Goal: Task Accomplishment & Management: Use online tool/utility

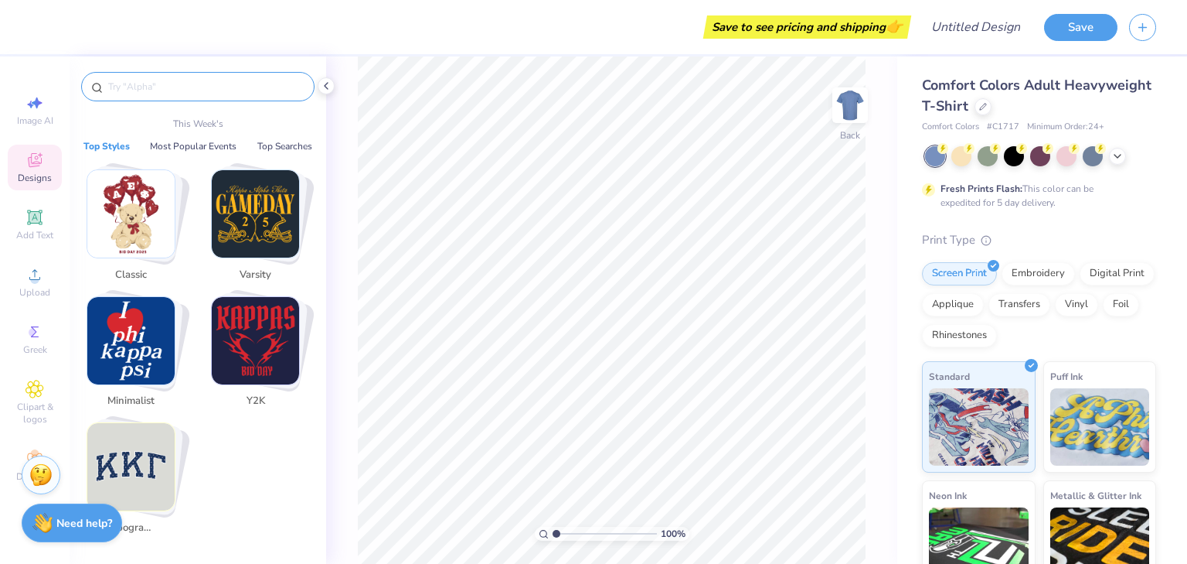
click at [118, 83] on input "text" at bounding box center [206, 86] width 198 height 15
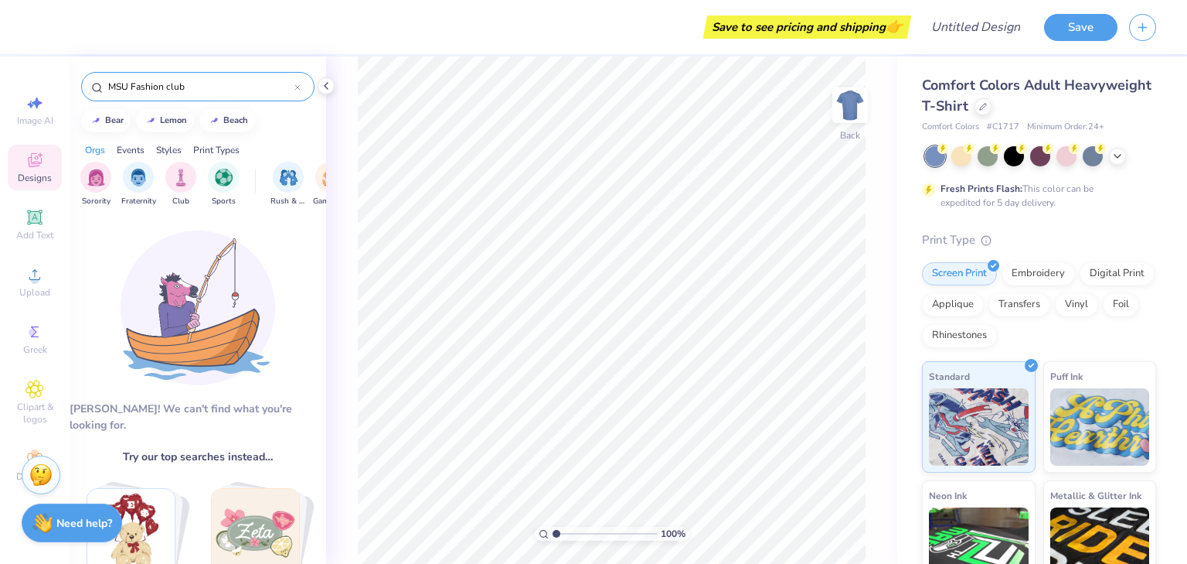
type input "MSU Fashion club"
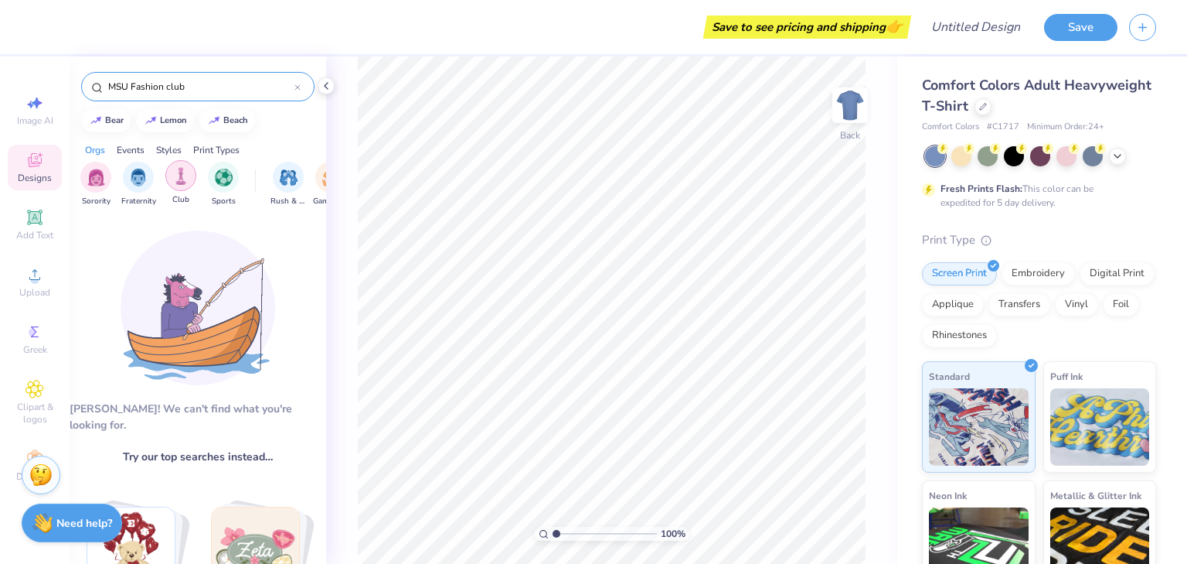
click at [175, 185] on div "filter for Club" at bounding box center [180, 175] width 31 height 31
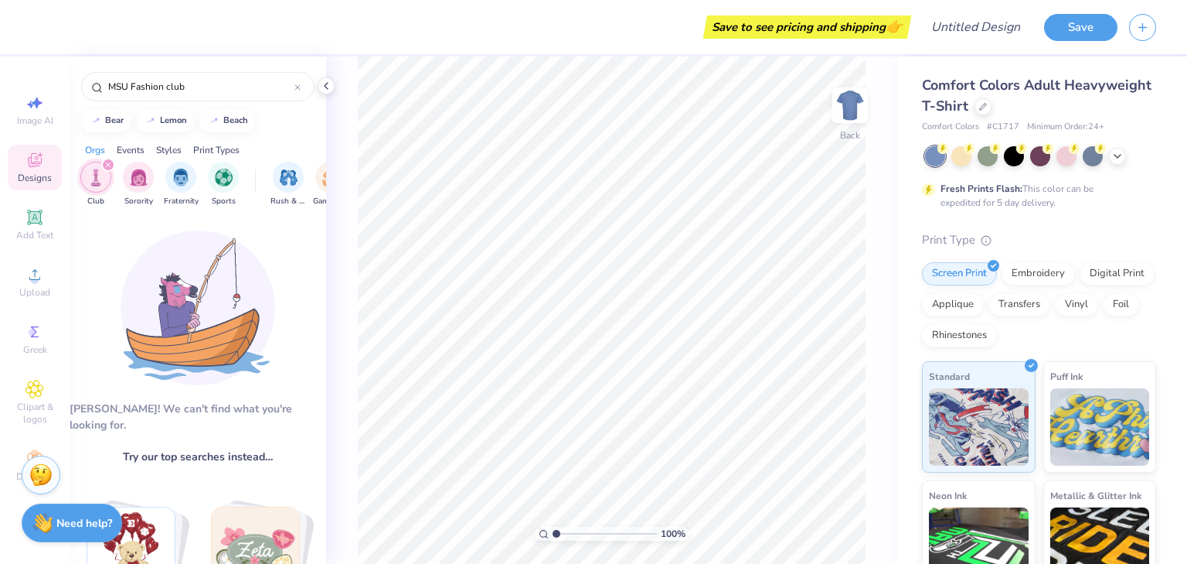
click at [131, 145] on div "Events" at bounding box center [131, 150] width 28 height 14
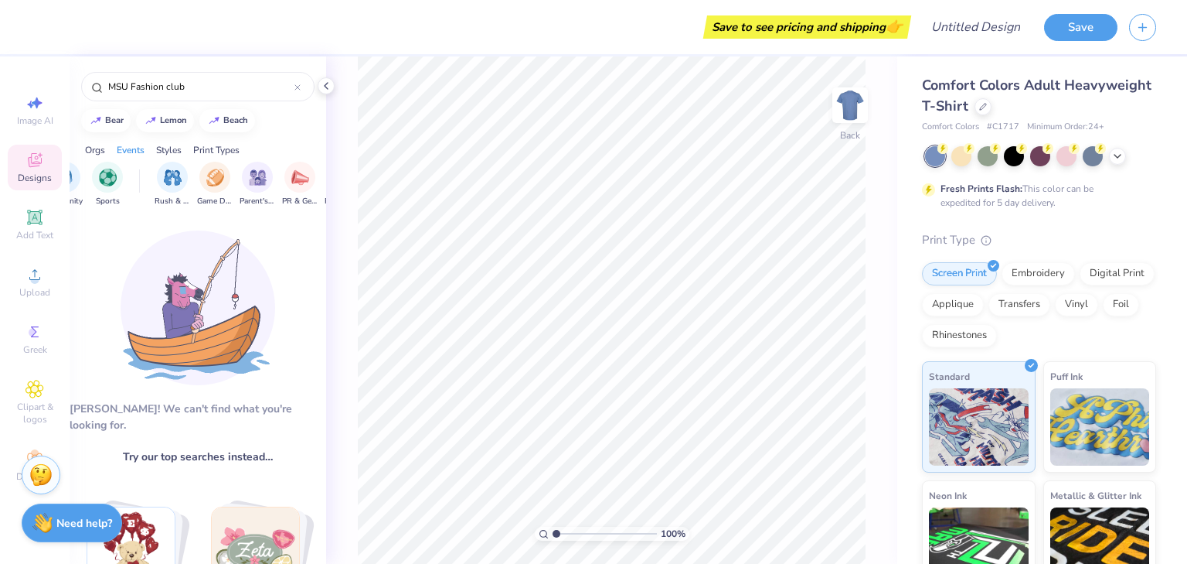
scroll to position [0, 193]
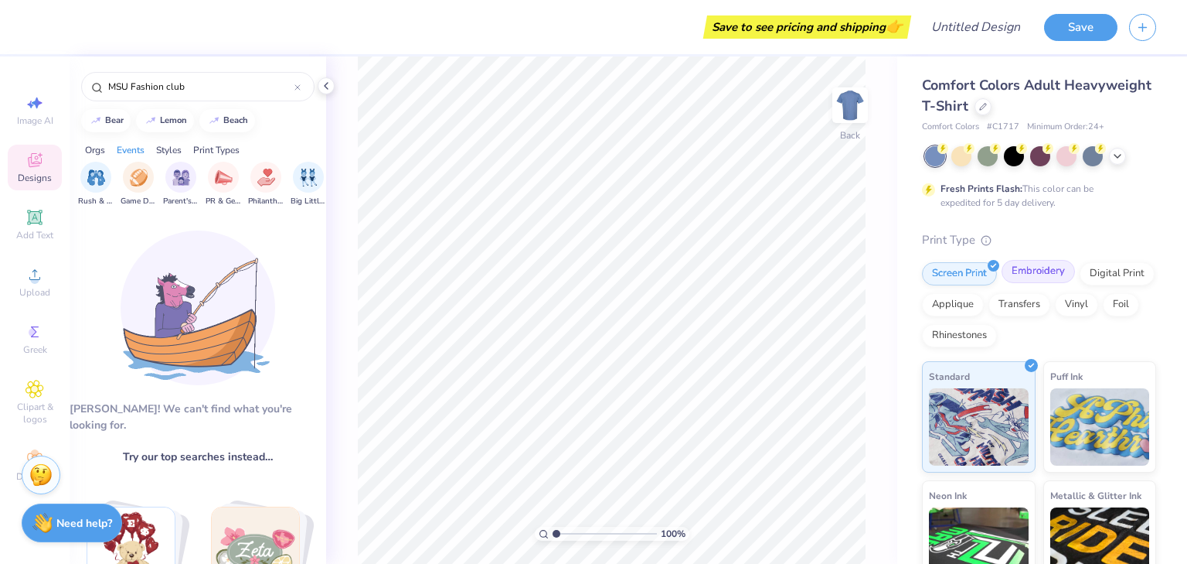
click at [1024, 273] on div "Embroidery" at bounding box center [1038, 271] width 73 height 23
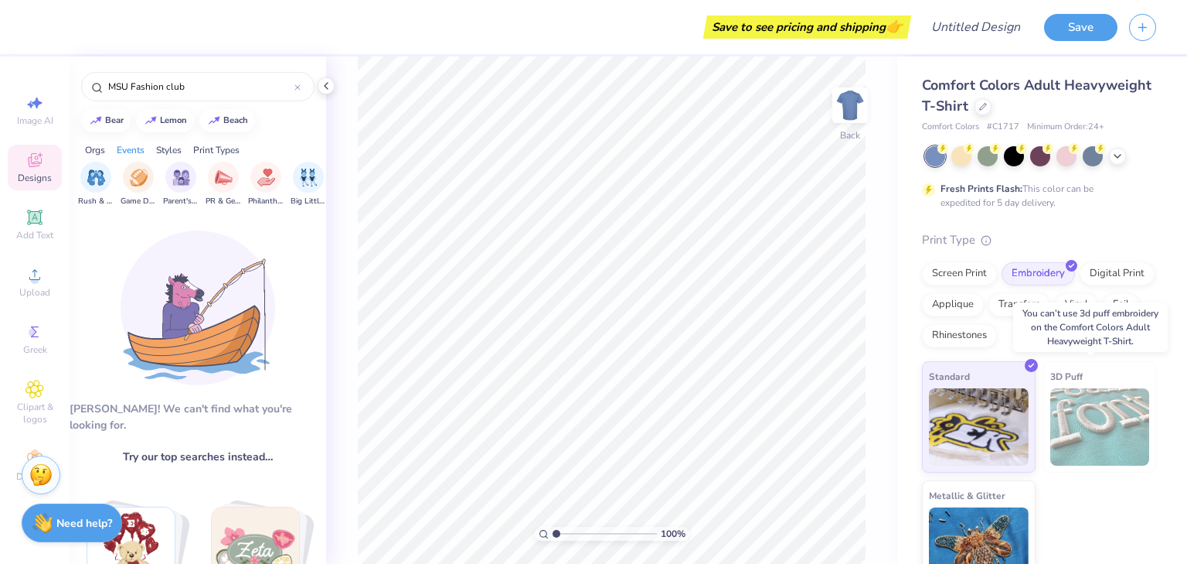
scroll to position [27, 0]
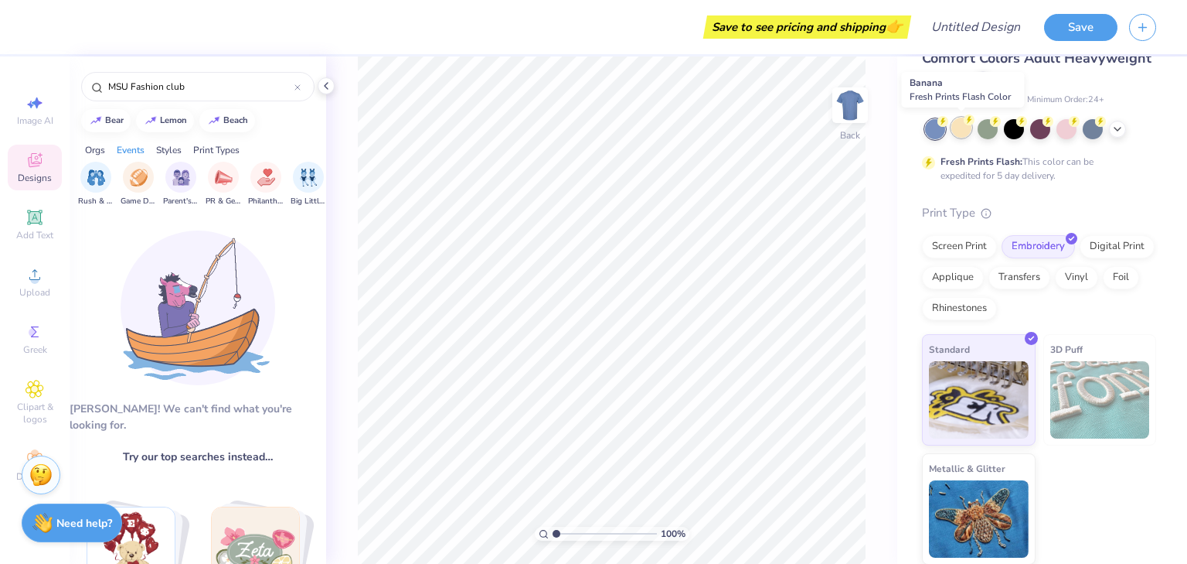
click at [959, 135] on div at bounding box center [962, 128] width 20 height 20
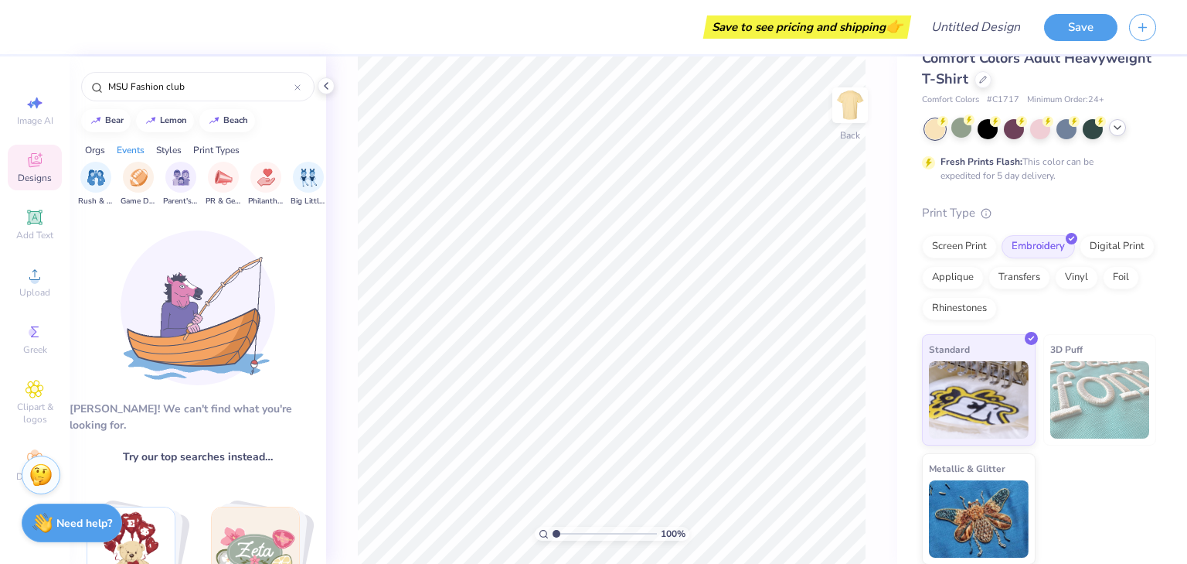
click at [1116, 129] on icon at bounding box center [1118, 127] width 12 height 12
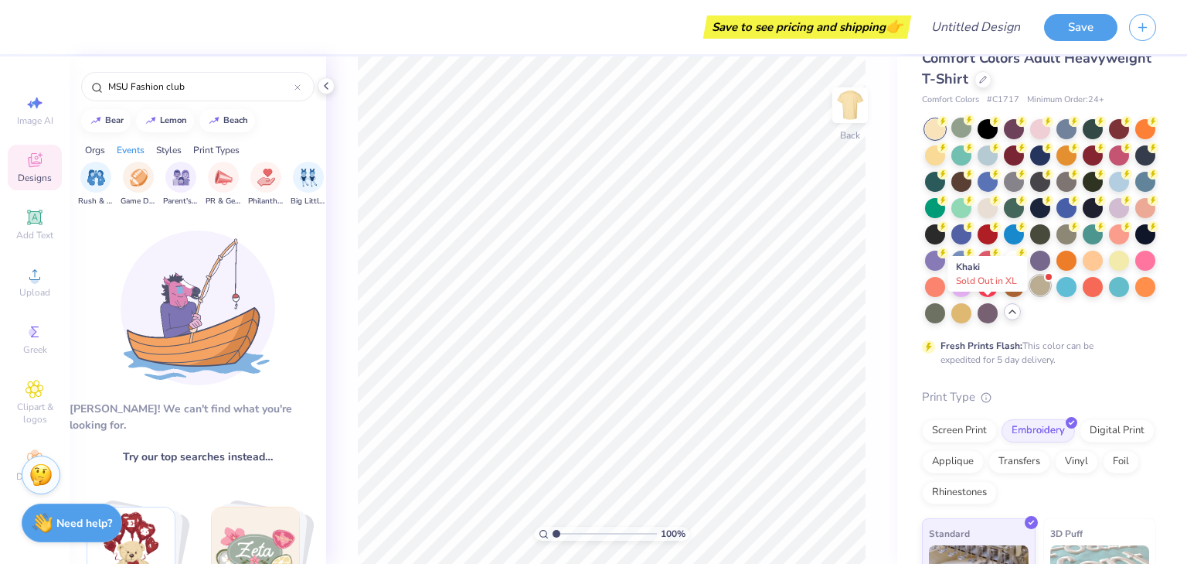
click at [1031, 295] on div at bounding box center [1041, 285] width 20 height 20
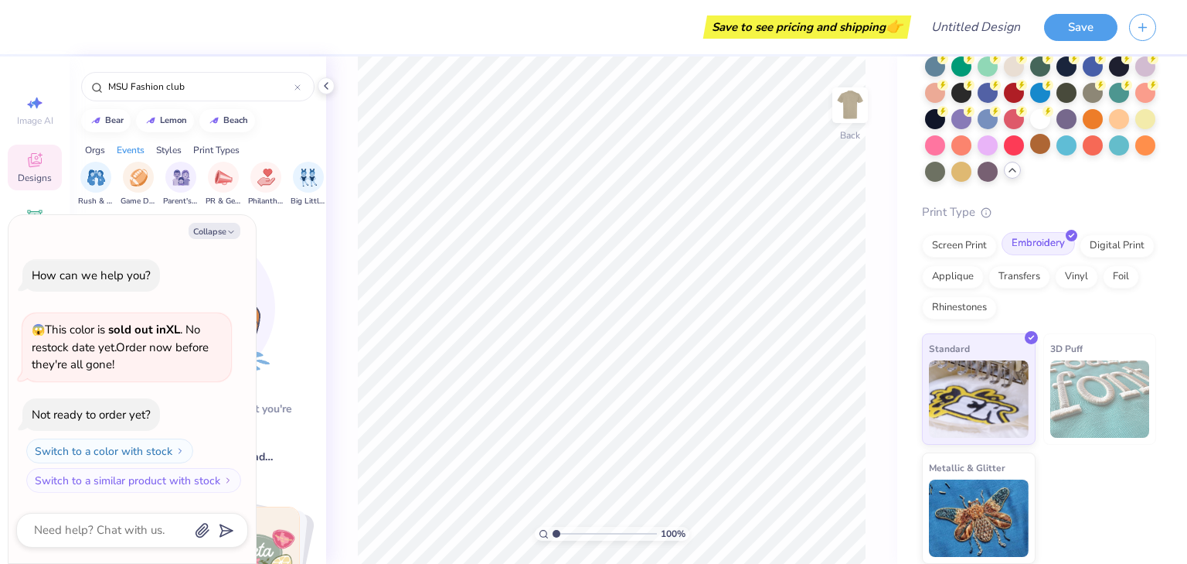
scroll to position [194, 0]
click at [213, 230] on button "Collapse" at bounding box center [215, 231] width 52 height 16
type textarea "x"
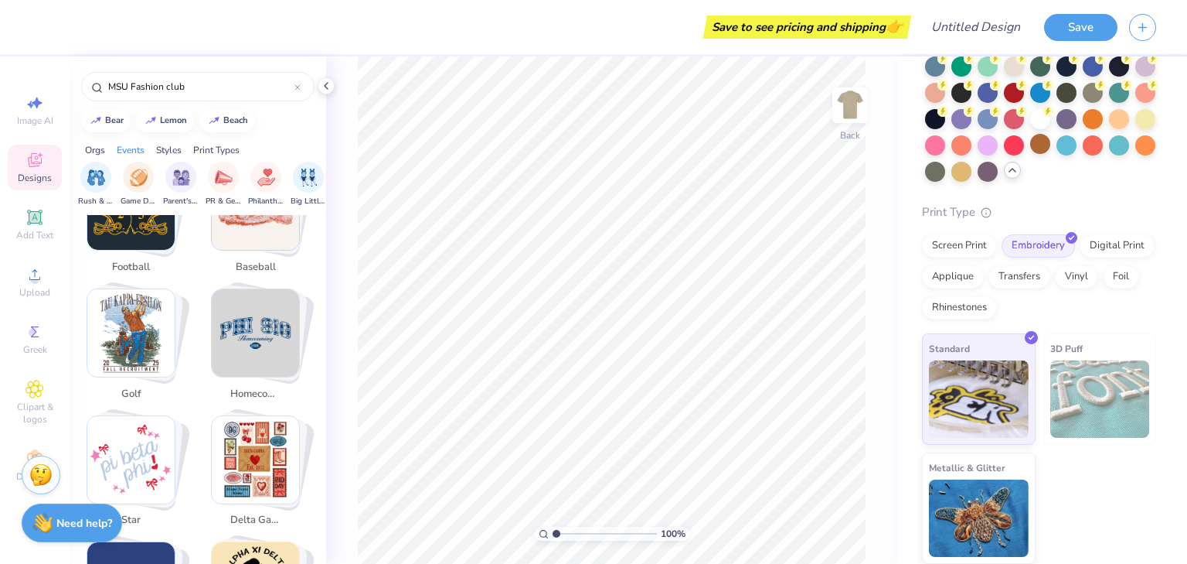
scroll to position [800, 0]
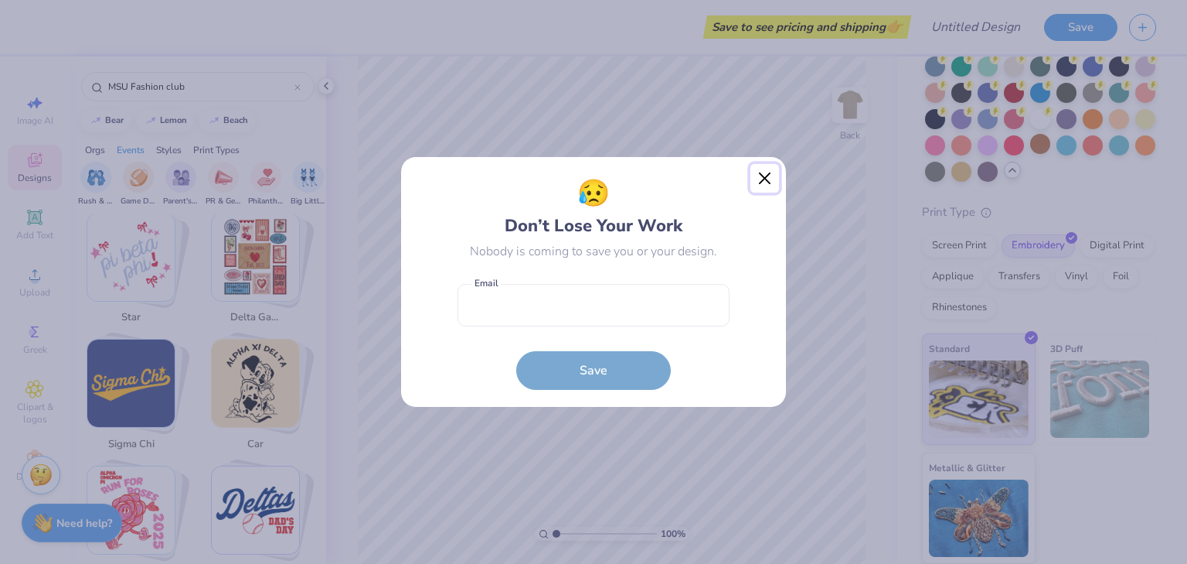
click at [757, 181] on button "Close" at bounding box center [765, 178] width 29 height 29
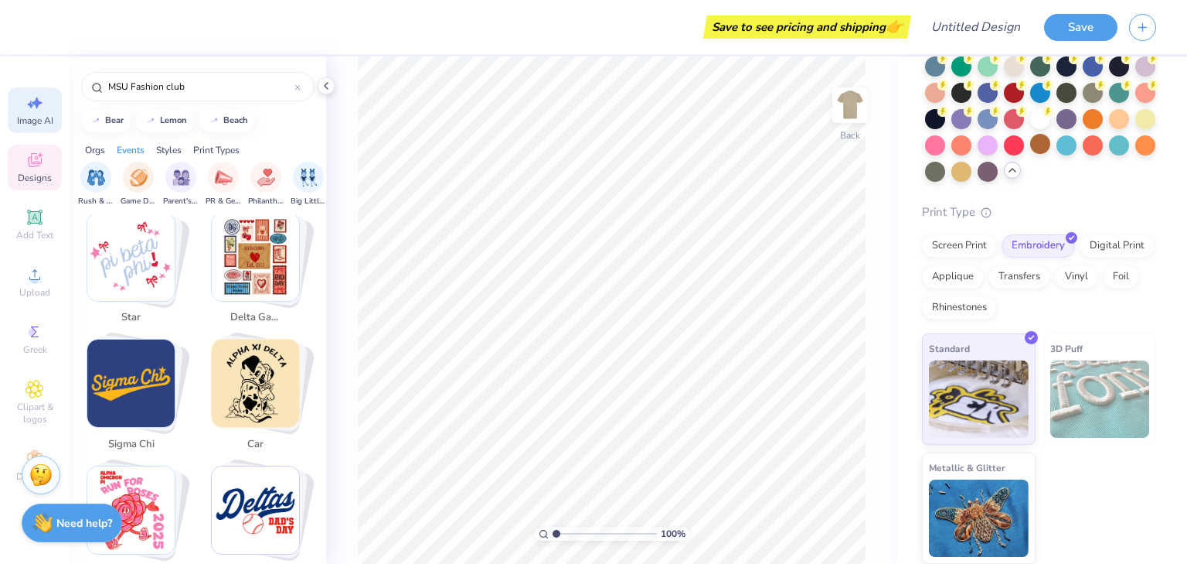
click at [39, 104] on icon at bounding box center [37, 103] width 11 height 12
select select "4"
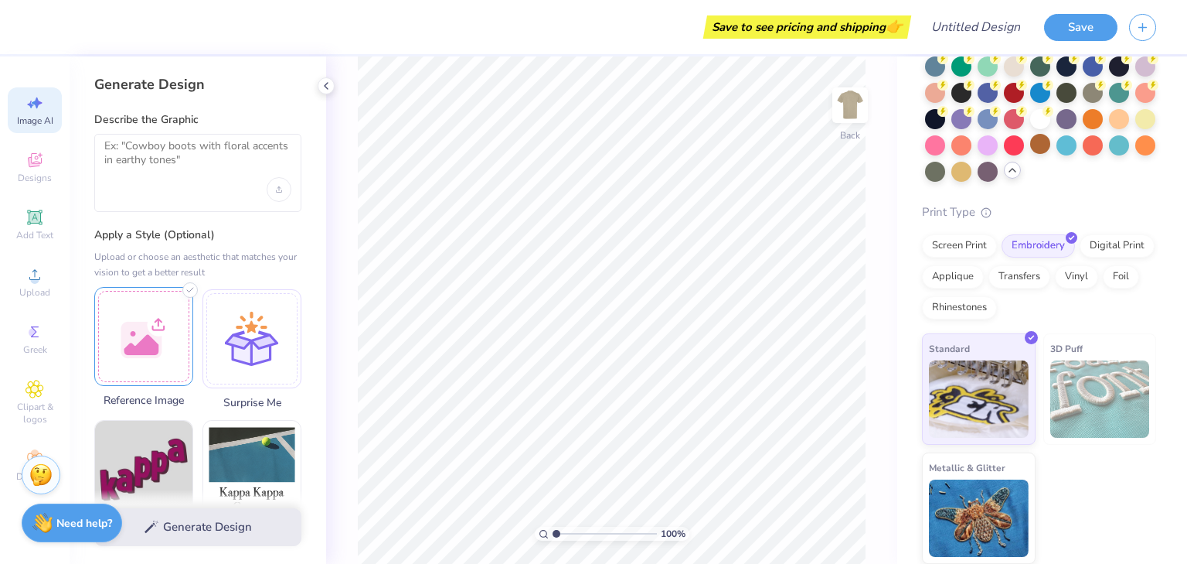
click at [152, 327] on div at bounding box center [143, 336] width 99 height 99
click at [130, 347] on div at bounding box center [143, 336] width 99 height 99
click at [155, 310] on div at bounding box center [143, 336] width 99 height 99
click at [323, 87] on icon at bounding box center [326, 86] width 12 height 12
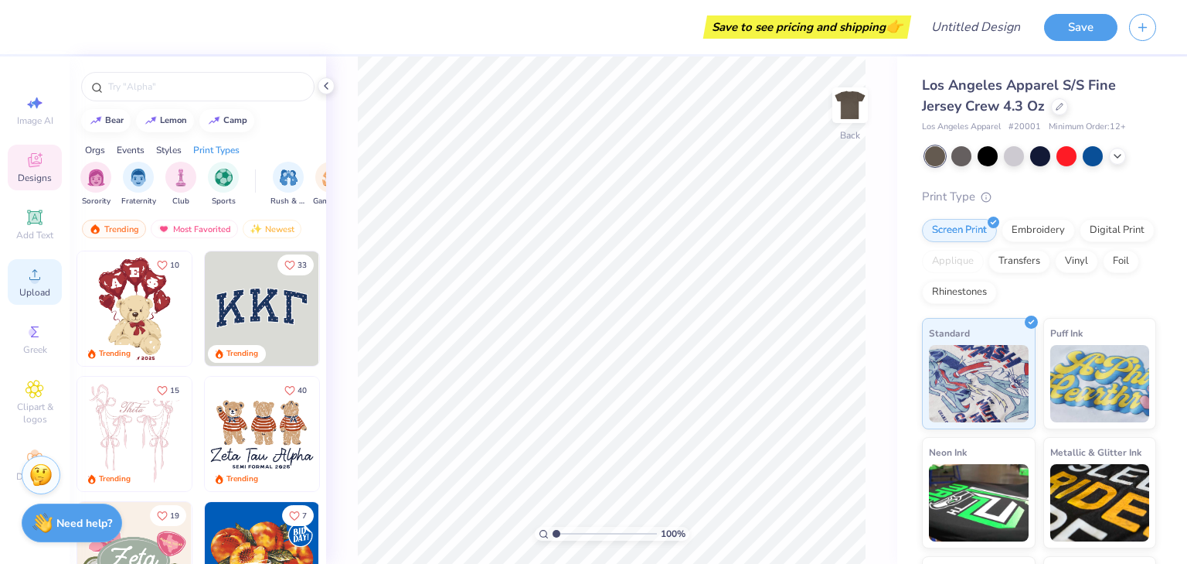
click at [26, 284] on icon at bounding box center [35, 274] width 19 height 19
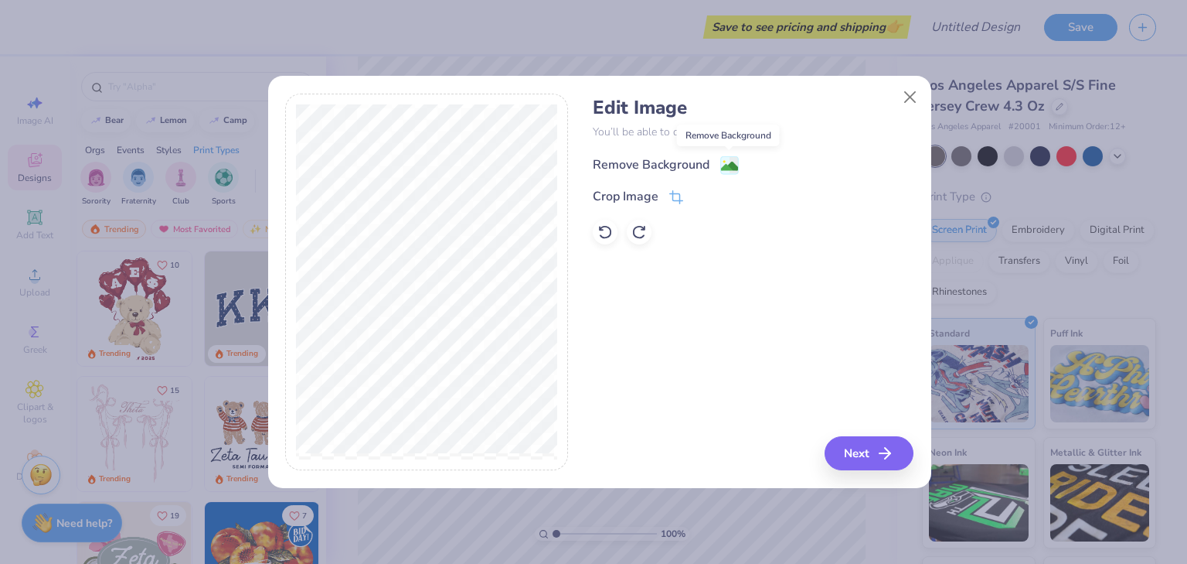
click at [727, 162] on image at bounding box center [729, 166] width 17 height 17
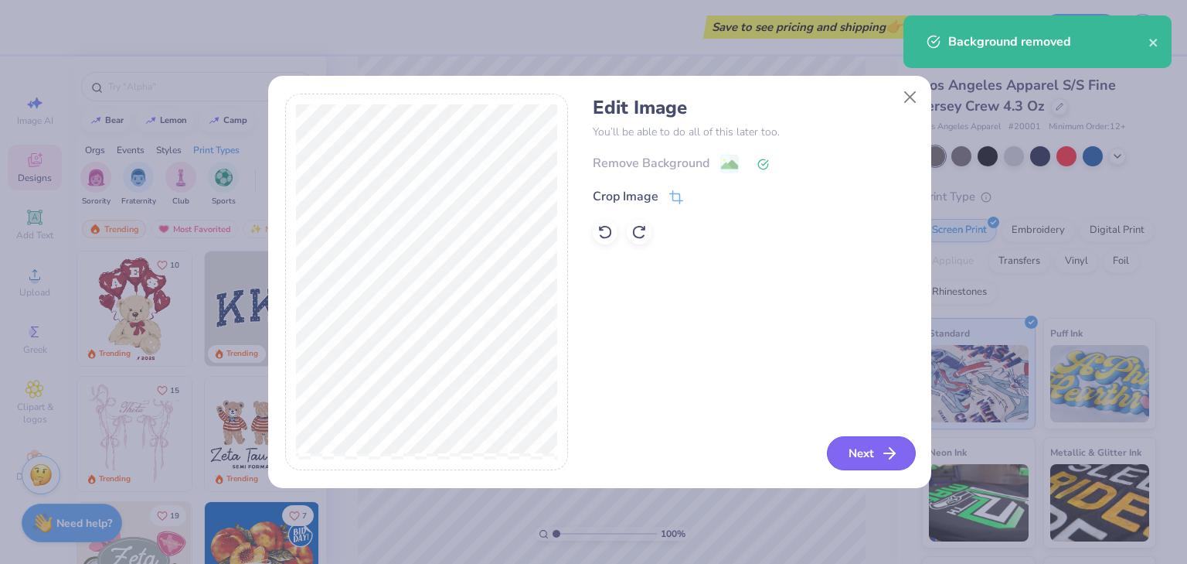
click at [857, 454] on button "Next" at bounding box center [871, 453] width 89 height 34
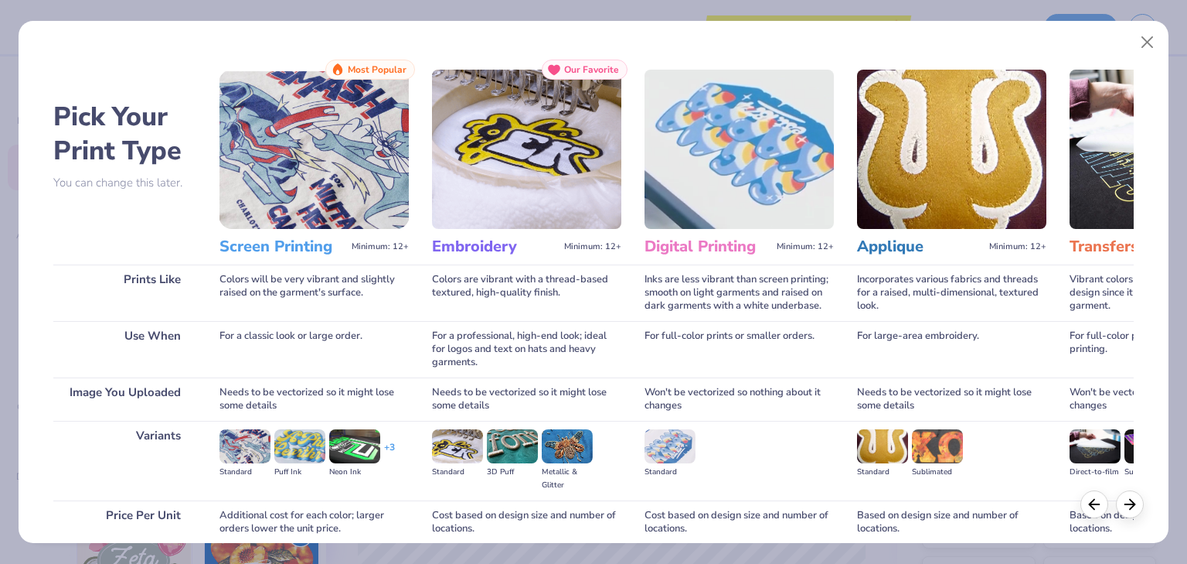
click at [486, 183] on img at bounding box center [526, 149] width 189 height 159
click at [245, 452] on img at bounding box center [245, 446] width 51 height 34
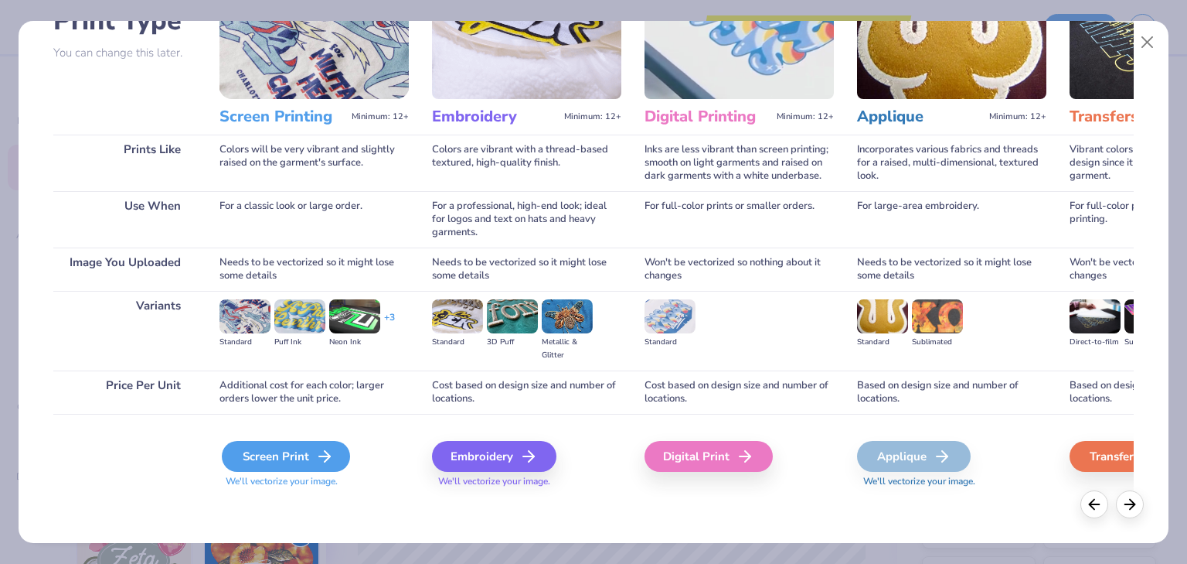
click at [285, 455] on div "Screen Print" at bounding box center [286, 456] width 128 height 31
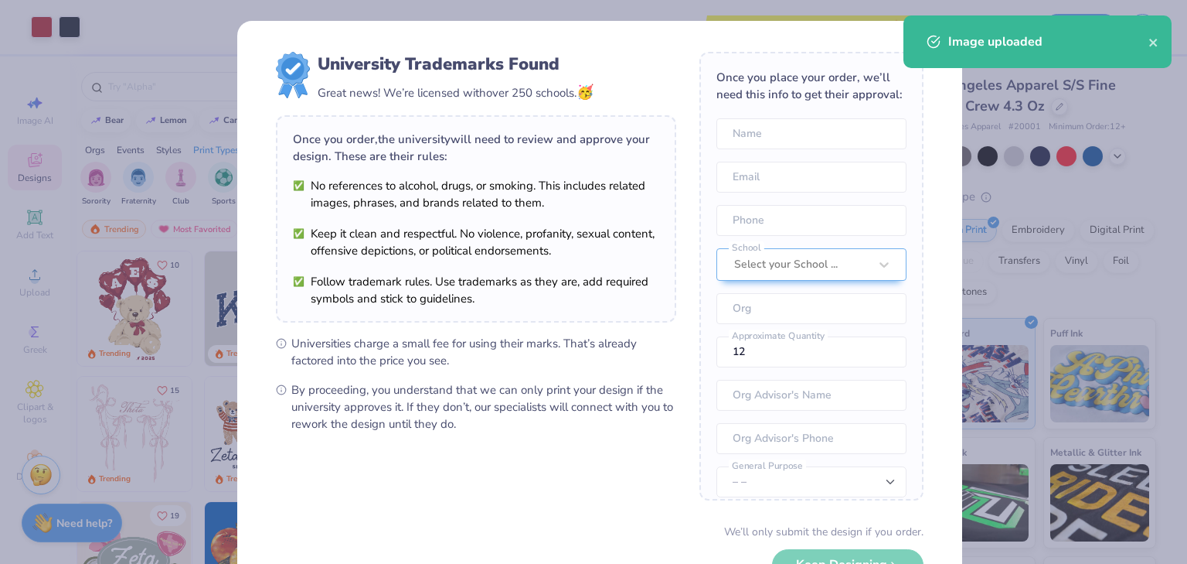
click at [577, 270] on body "Art colors Save to see pricing and shipping 👉 Design Title Save Image AI Design…" at bounding box center [593, 282] width 1187 height 564
type input "4.61"
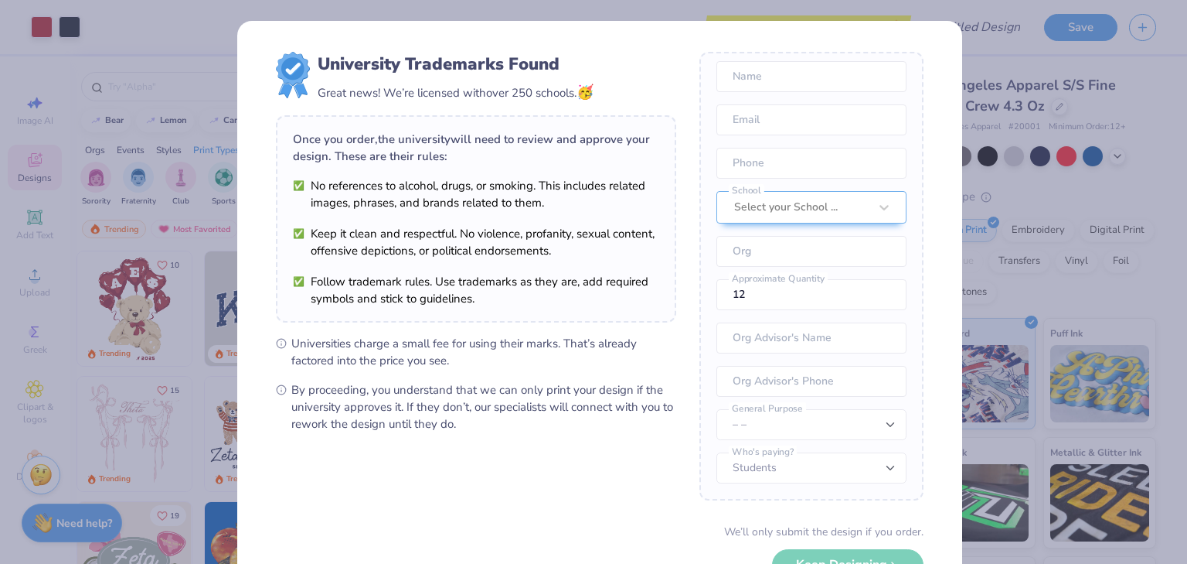
scroll to position [108, 0]
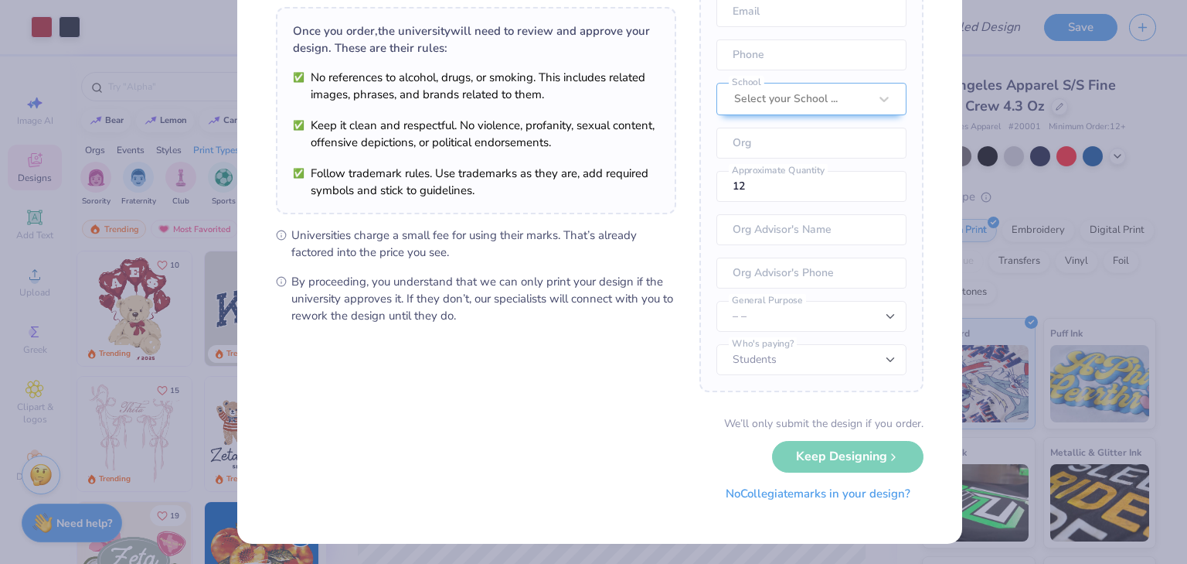
click at [739, 502] on button "No Collegiate marks in your design?" at bounding box center [818, 494] width 211 height 32
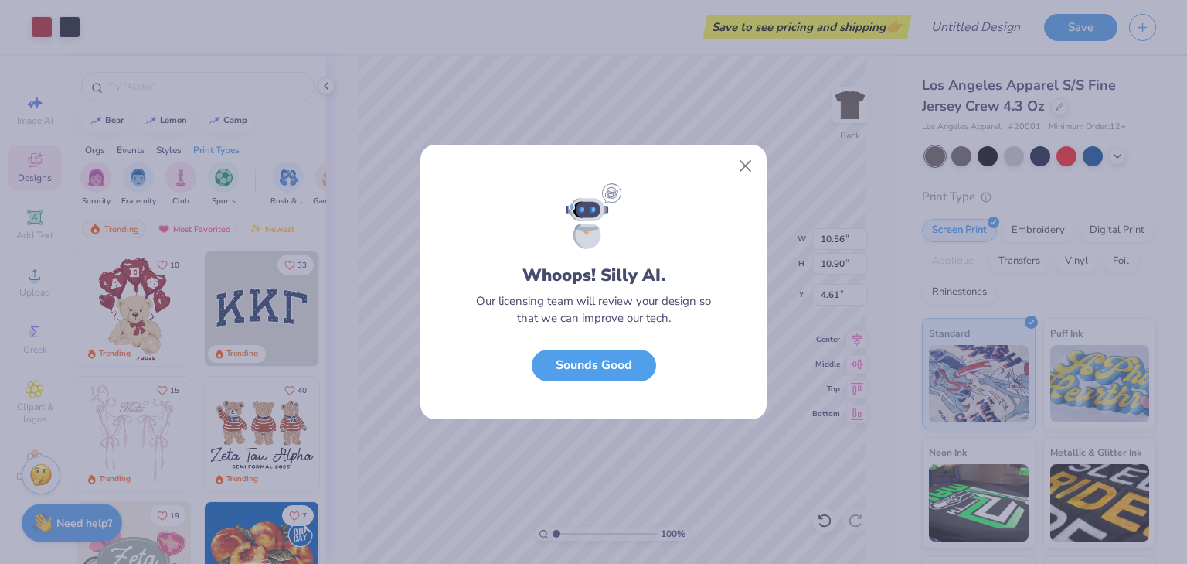
scroll to position [0, 0]
click at [758, 159] on button "Close" at bounding box center [745, 166] width 29 height 29
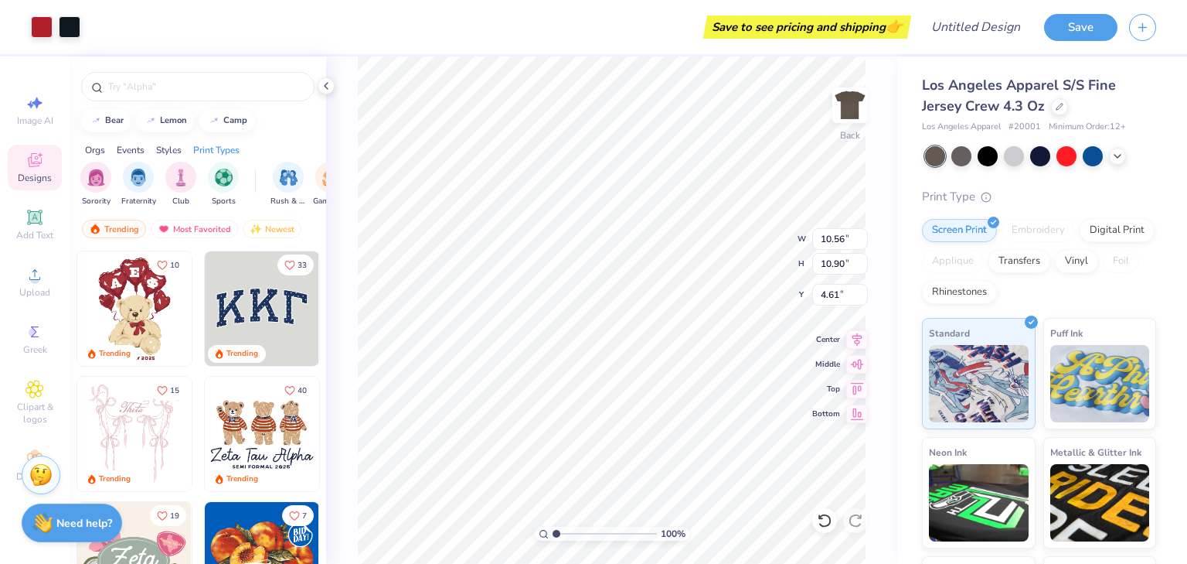
type input "13.22"
type input "13.64"
type input "1.37"
type input "4.41"
type input "4.55"
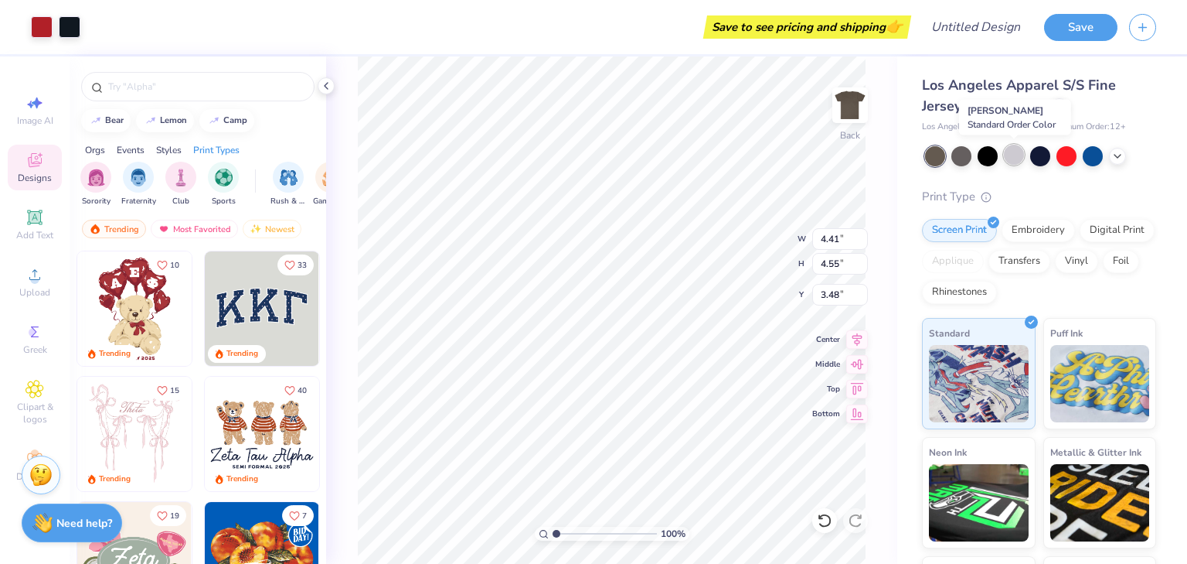
click at [1005, 152] on div at bounding box center [1014, 155] width 20 height 20
click at [1117, 157] on icon at bounding box center [1118, 154] width 12 height 12
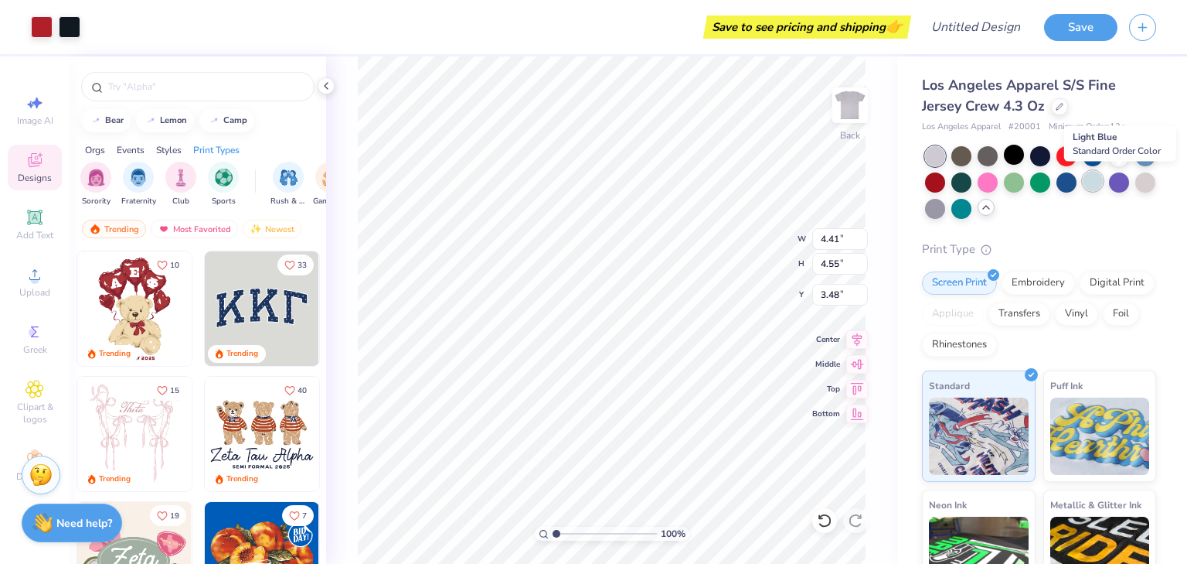
click at [1103, 186] on div at bounding box center [1093, 181] width 20 height 20
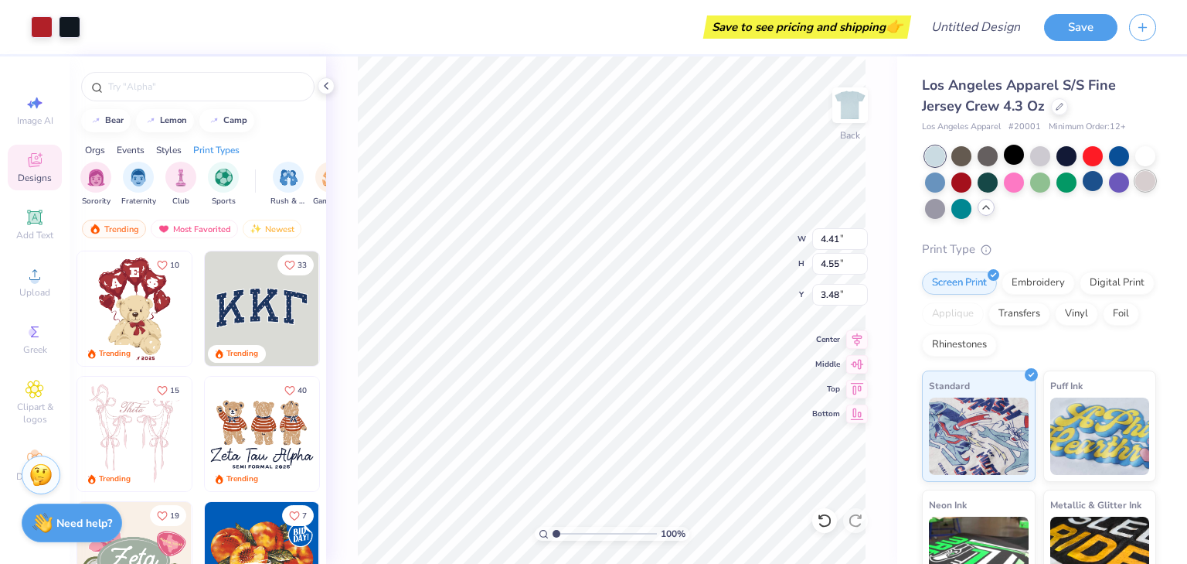
click at [1136, 191] on div at bounding box center [1146, 181] width 20 height 20
type input "2.15"
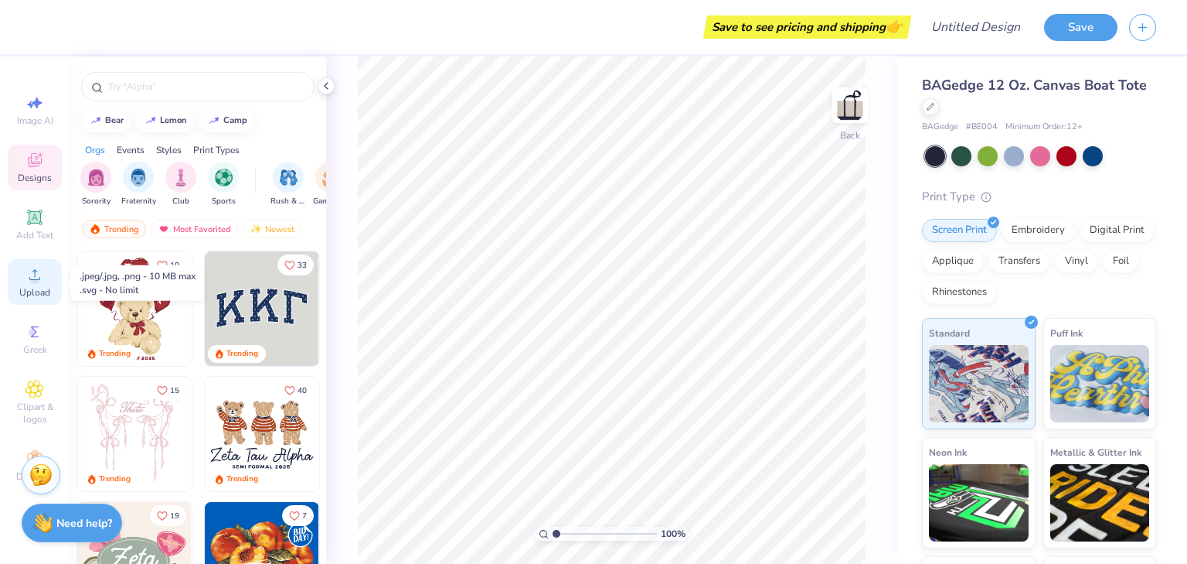
click at [31, 280] on icon at bounding box center [34, 274] width 11 height 11
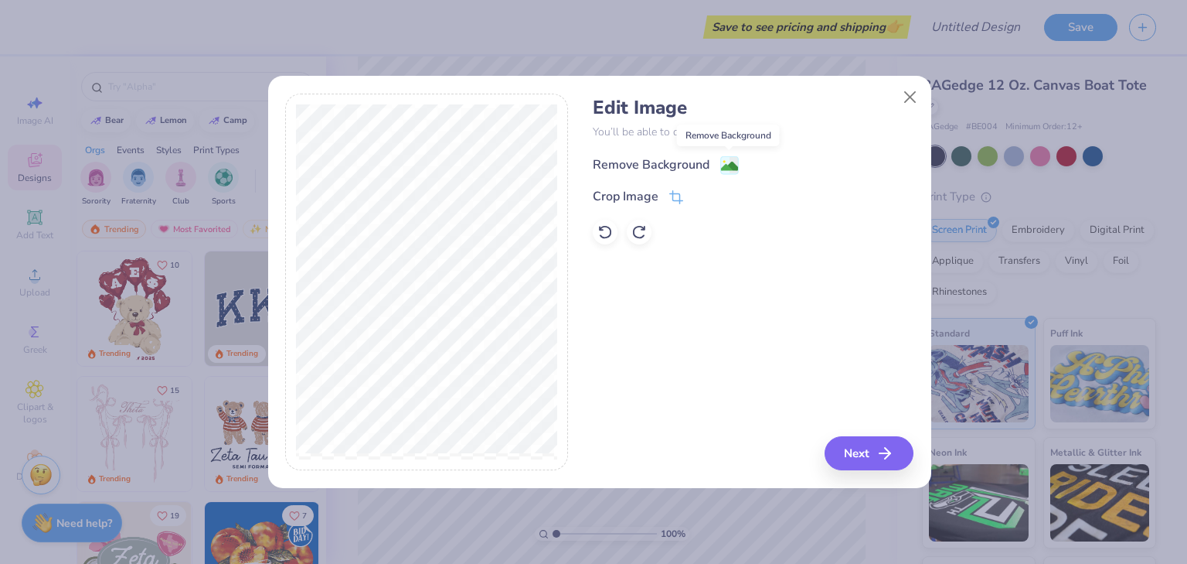
click at [728, 160] on image at bounding box center [729, 166] width 17 height 17
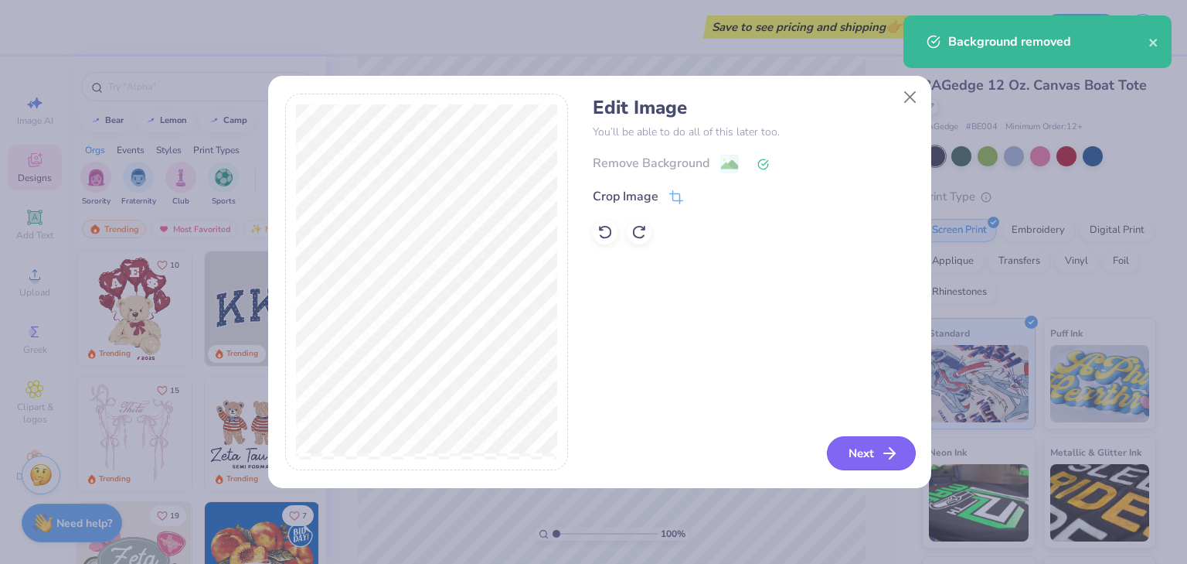
click at [877, 453] on button "Next" at bounding box center [871, 453] width 89 height 34
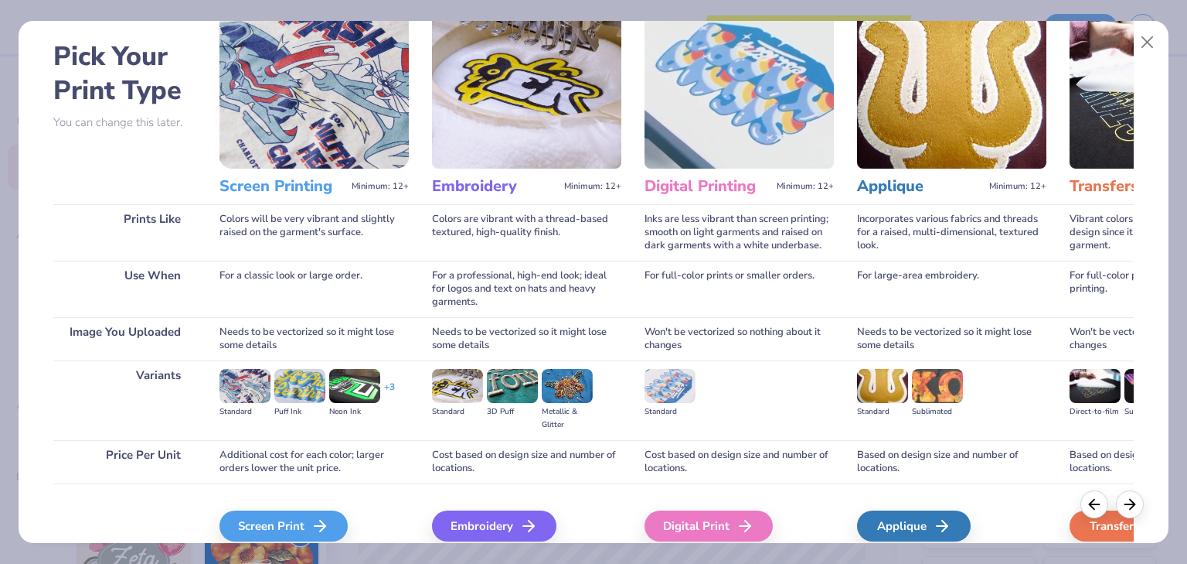
scroll to position [130, 0]
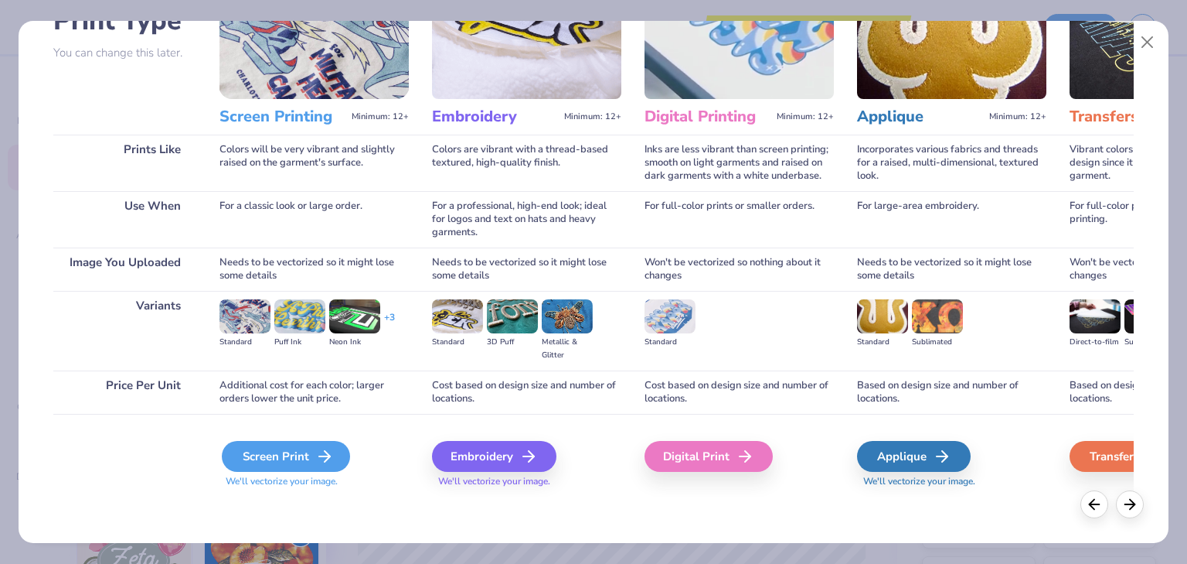
click at [303, 457] on div "Screen Print" at bounding box center [286, 456] width 128 height 31
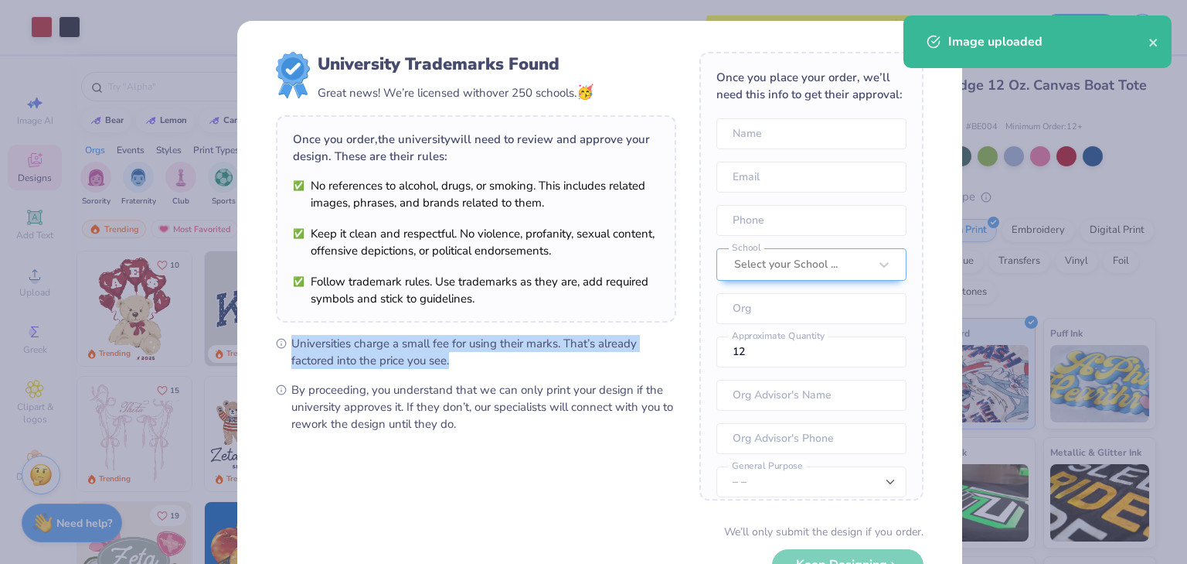
click at [595, 367] on span "Universities charge a small fee for using their marks. That’s already factored …" at bounding box center [483, 352] width 385 height 34
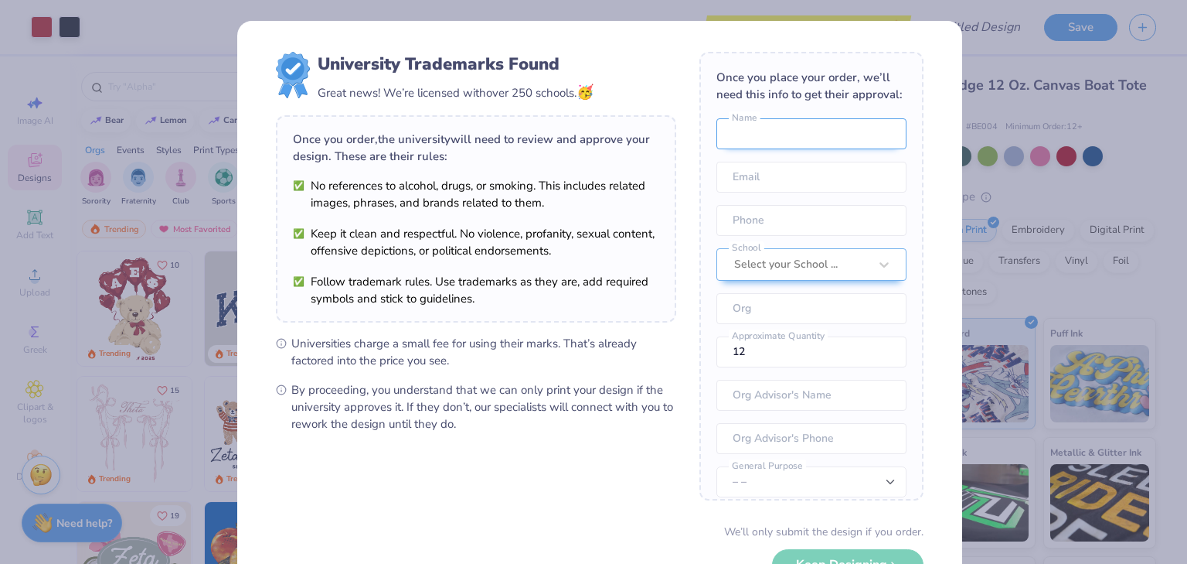
click at [780, 149] on input "text" at bounding box center [812, 133] width 190 height 31
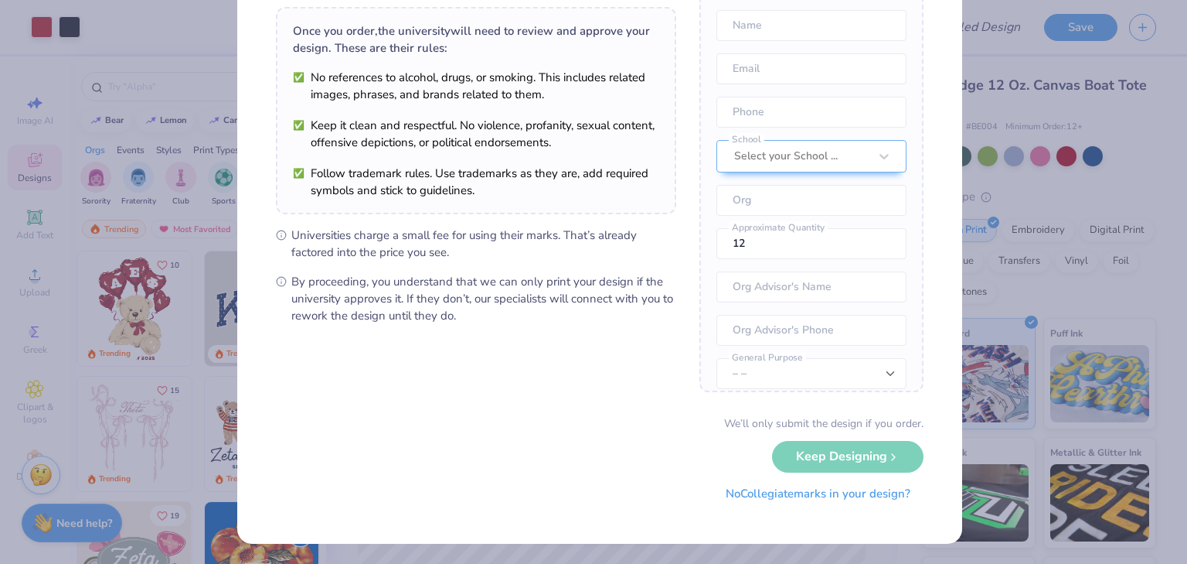
click at [773, 508] on button "No Collegiate marks in your design?" at bounding box center [818, 494] width 211 height 32
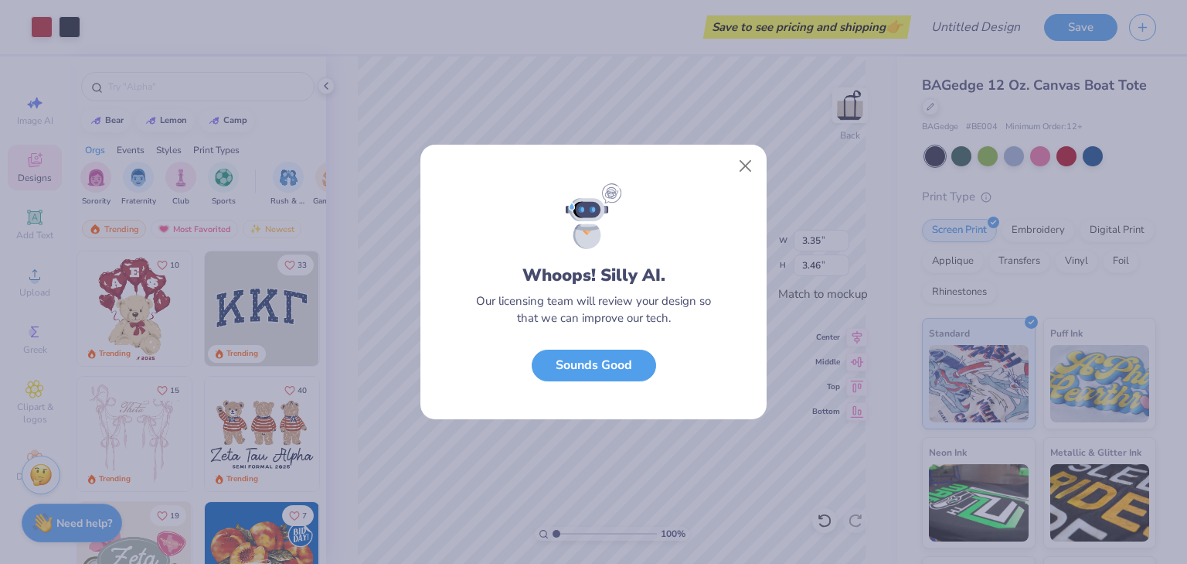
scroll to position [0, 0]
click at [612, 361] on button "Sounds Good" at bounding box center [594, 362] width 124 height 32
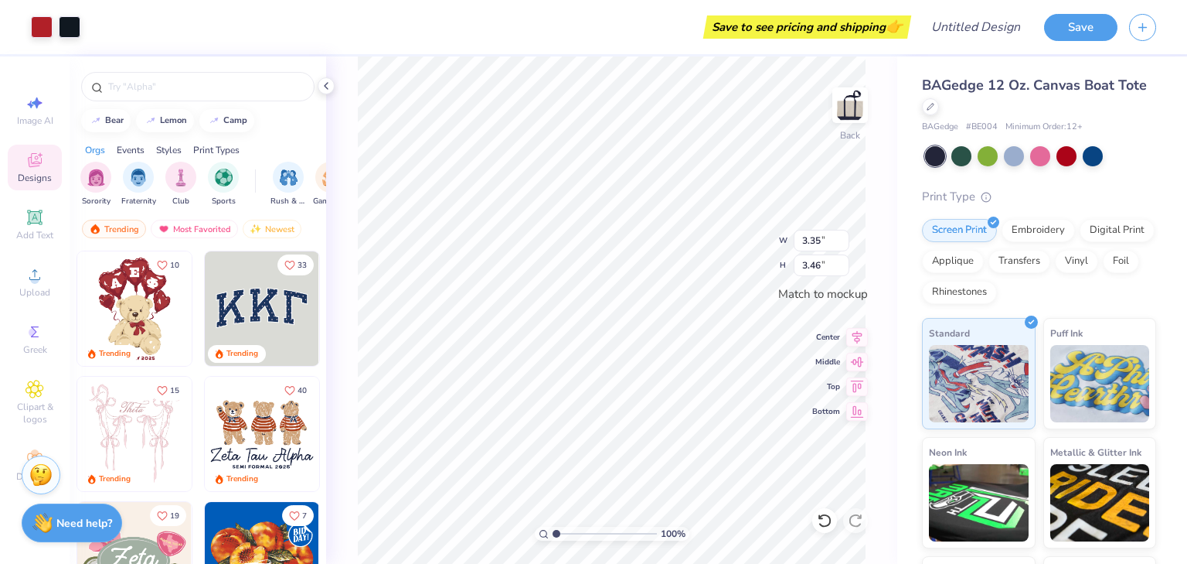
type input "3.36"
type input "3.47"
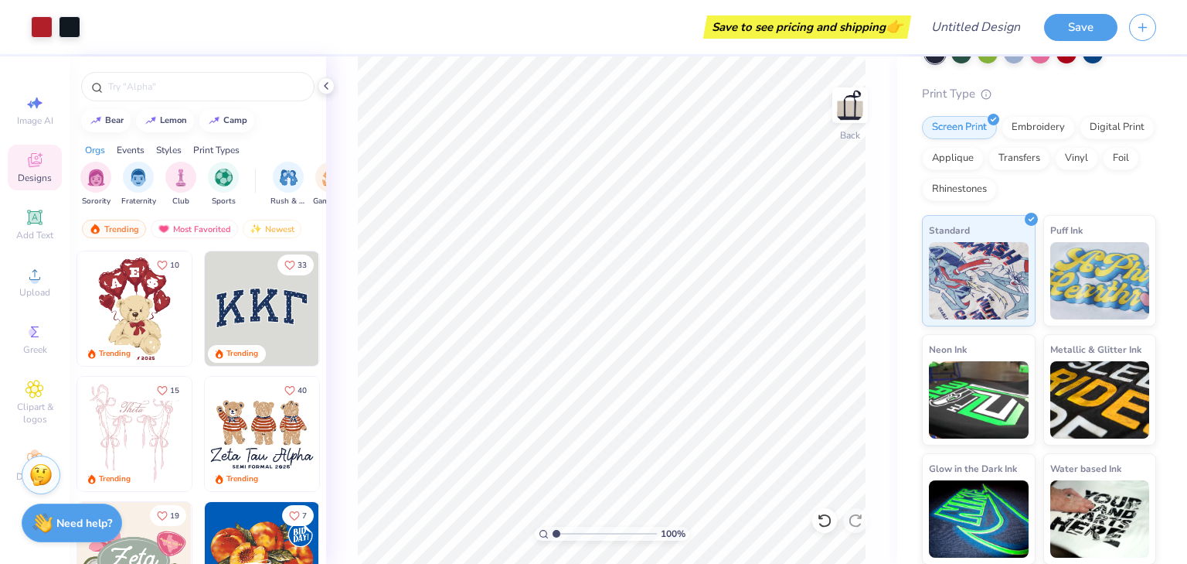
scroll to position [103, 0]
click at [1065, 282] on img at bounding box center [1101, 278] width 100 height 77
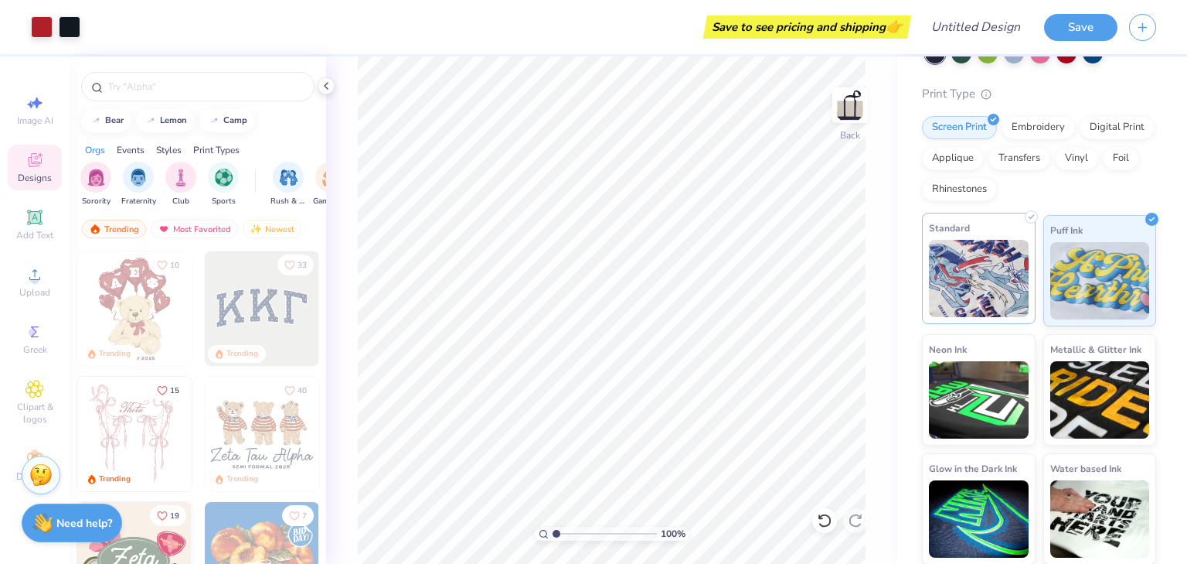
click at [966, 263] on img at bounding box center [979, 278] width 100 height 77
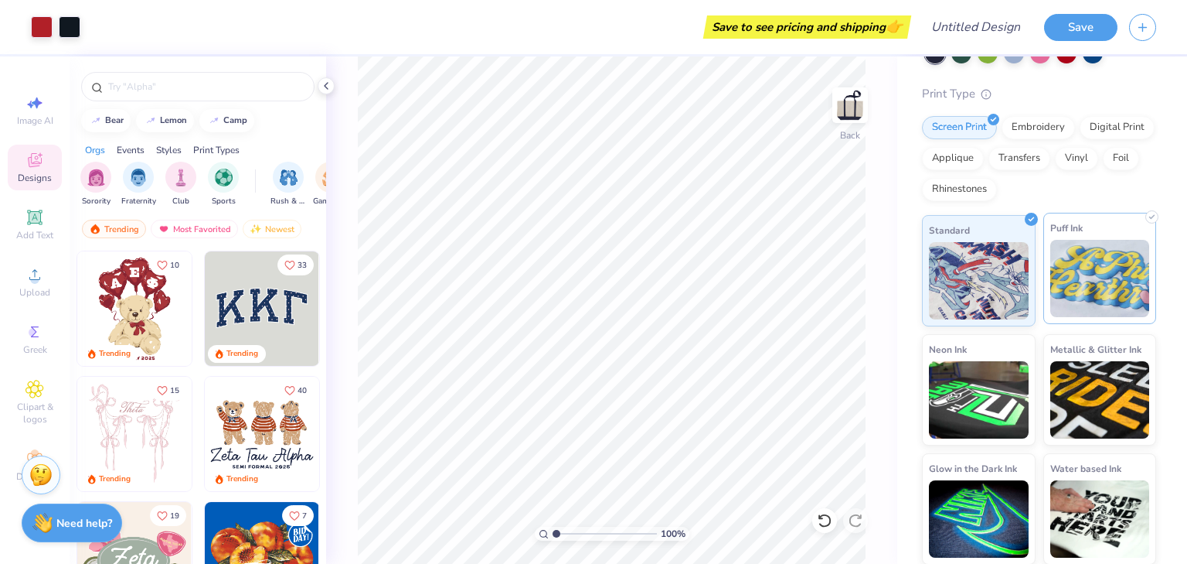
click at [1064, 266] on img at bounding box center [1101, 278] width 100 height 77
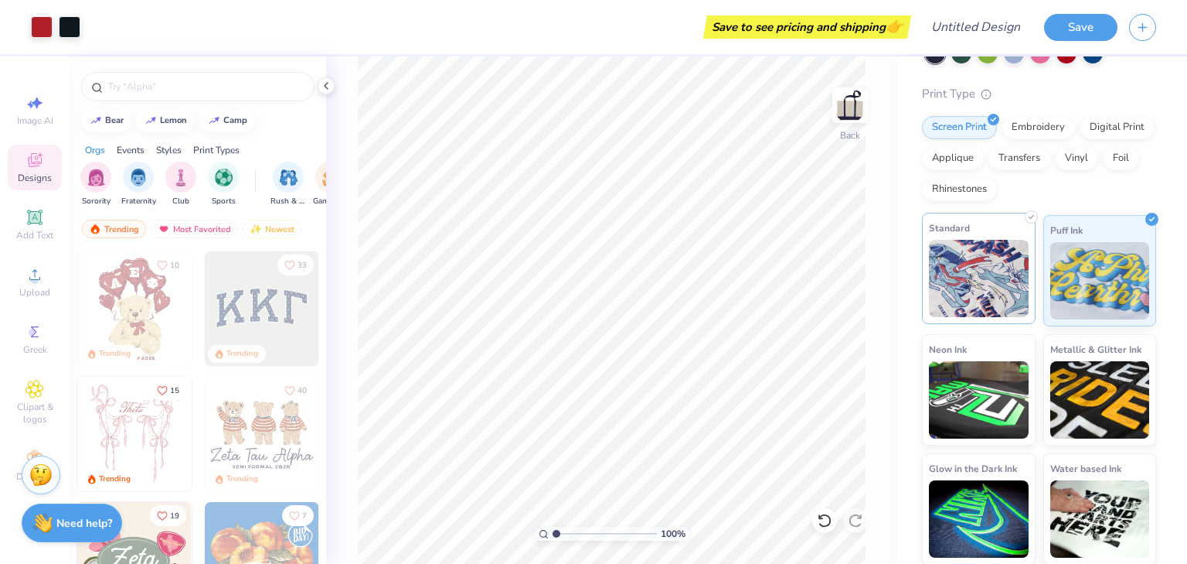
click at [989, 273] on img at bounding box center [979, 278] width 100 height 77
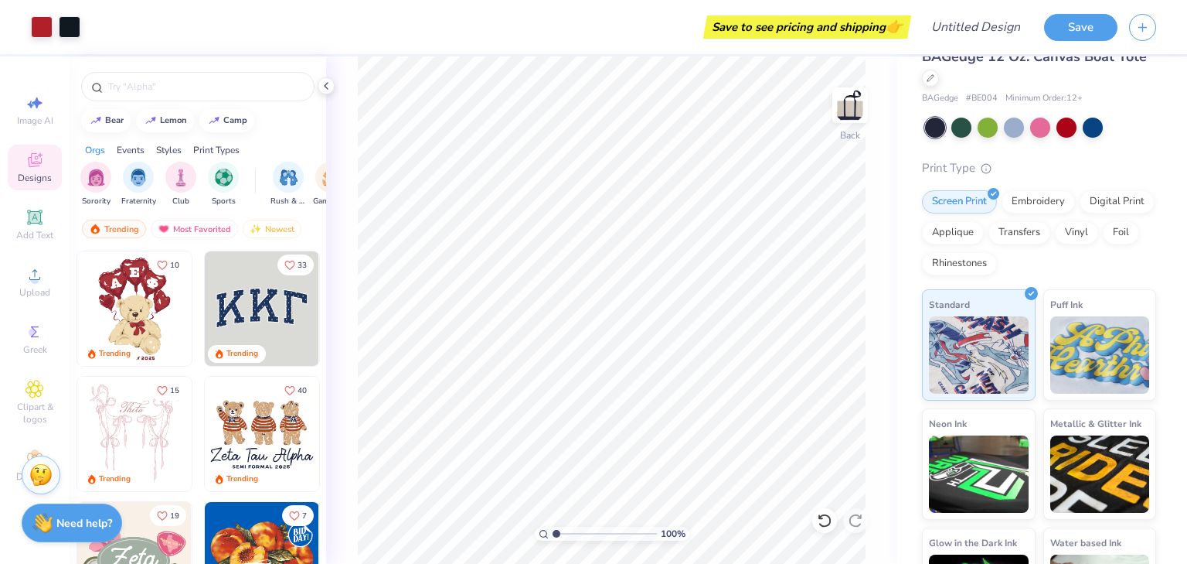
scroll to position [30, 0]
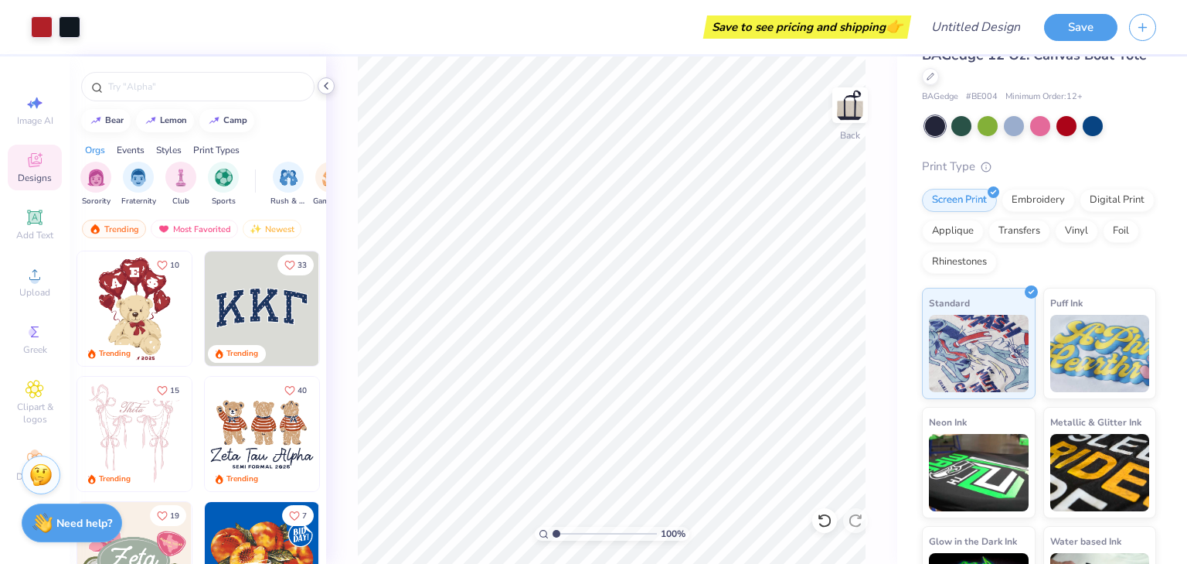
click at [328, 90] on icon at bounding box center [326, 86] width 12 height 12
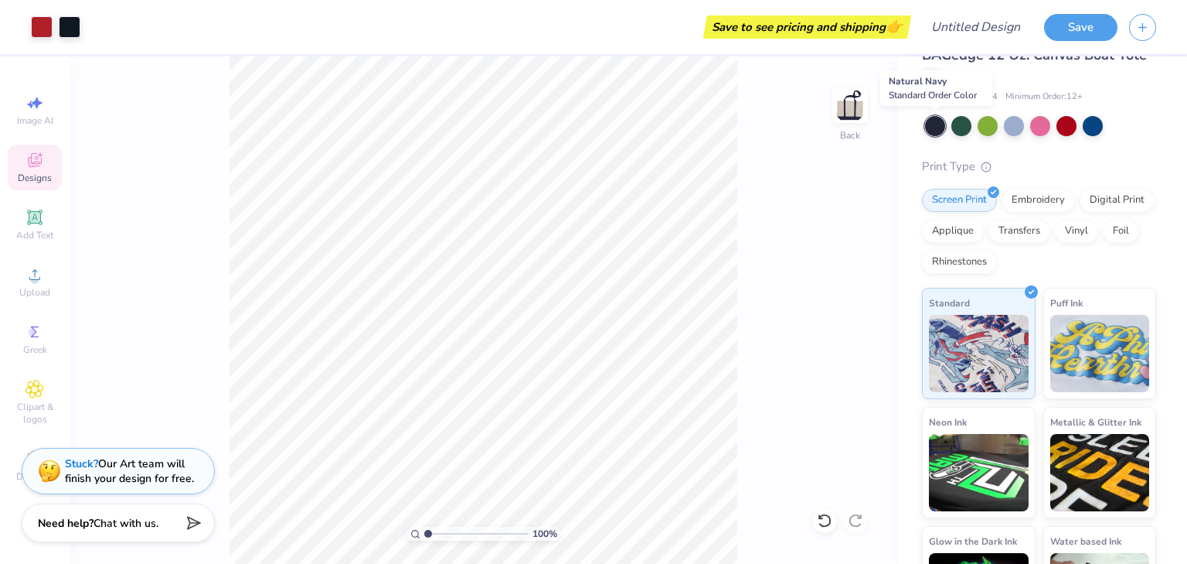
click at [931, 124] on div at bounding box center [935, 126] width 20 height 20
click at [1094, 126] on div at bounding box center [1093, 124] width 20 height 20
click at [1044, 124] on div at bounding box center [1041, 124] width 20 height 20
click at [1074, 126] on div at bounding box center [1067, 124] width 20 height 20
click at [969, 130] on div at bounding box center [962, 124] width 20 height 20
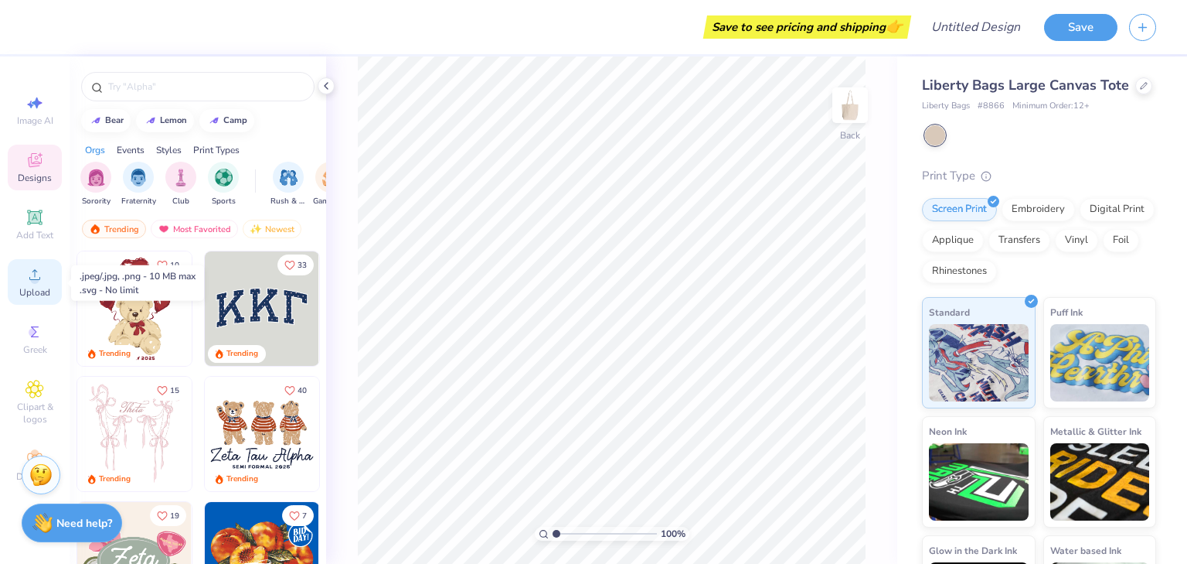
click at [40, 278] on icon at bounding box center [35, 274] width 19 height 19
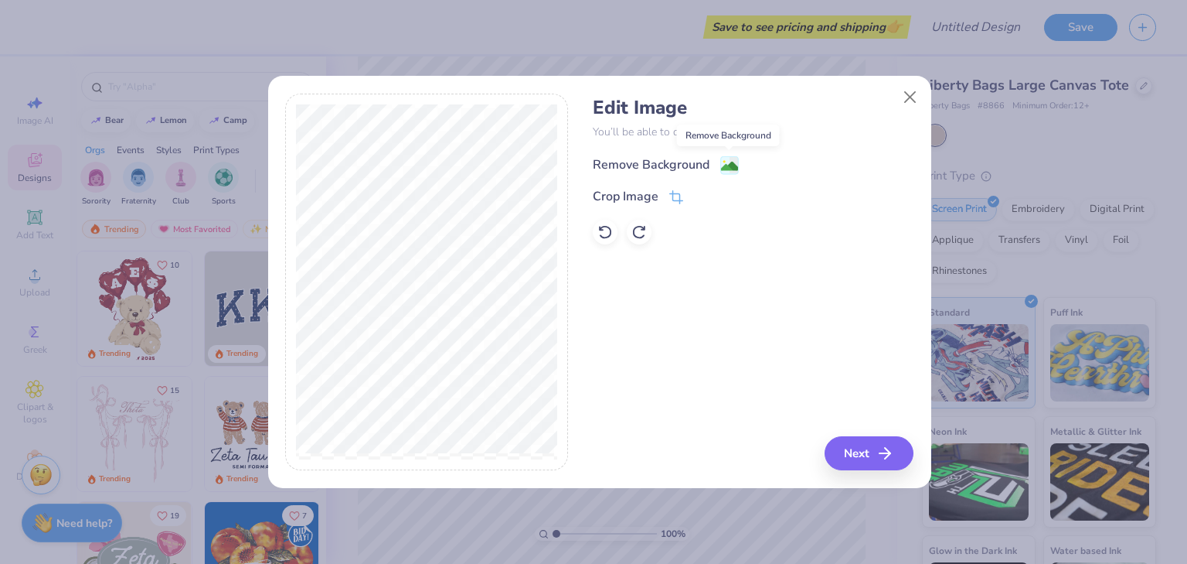
click at [728, 165] on image at bounding box center [729, 166] width 17 height 17
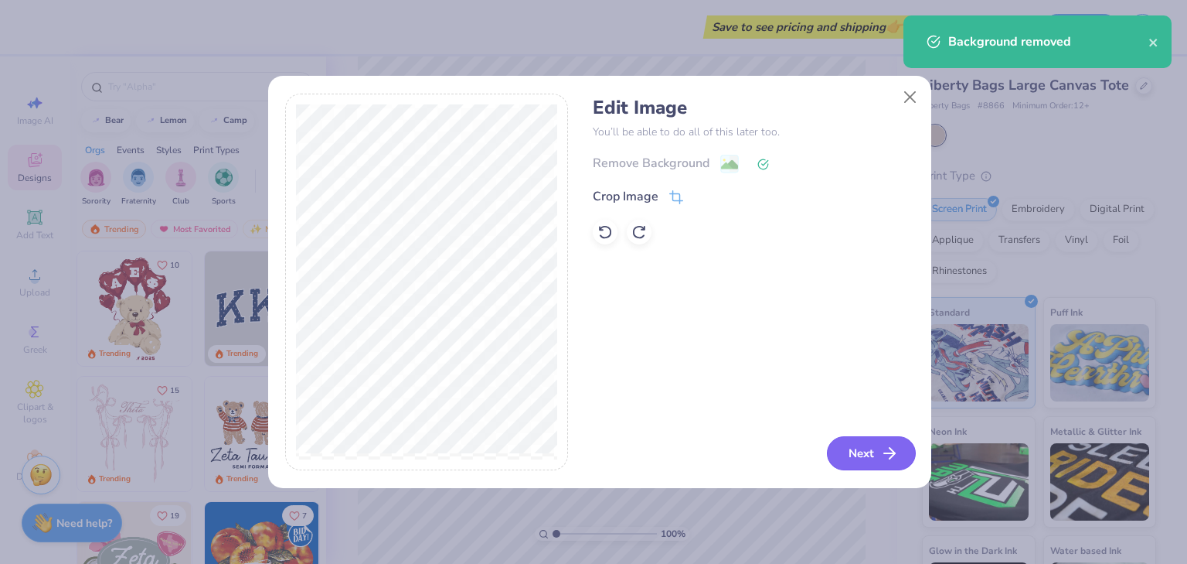
click at [867, 462] on button "Next" at bounding box center [871, 453] width 89 height 34
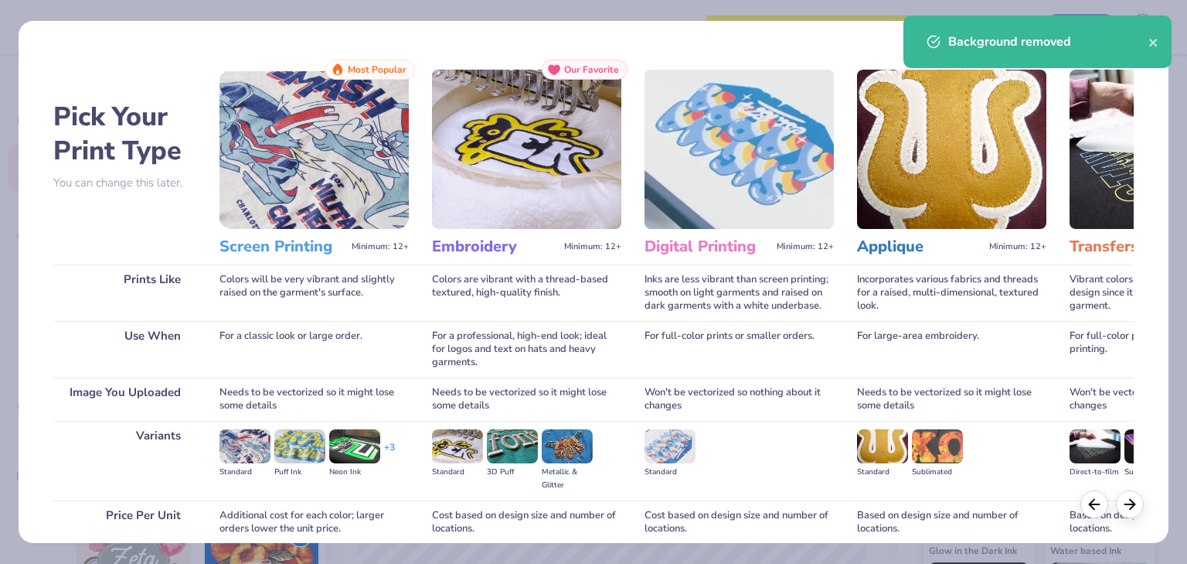
scroll to position [130, 0]
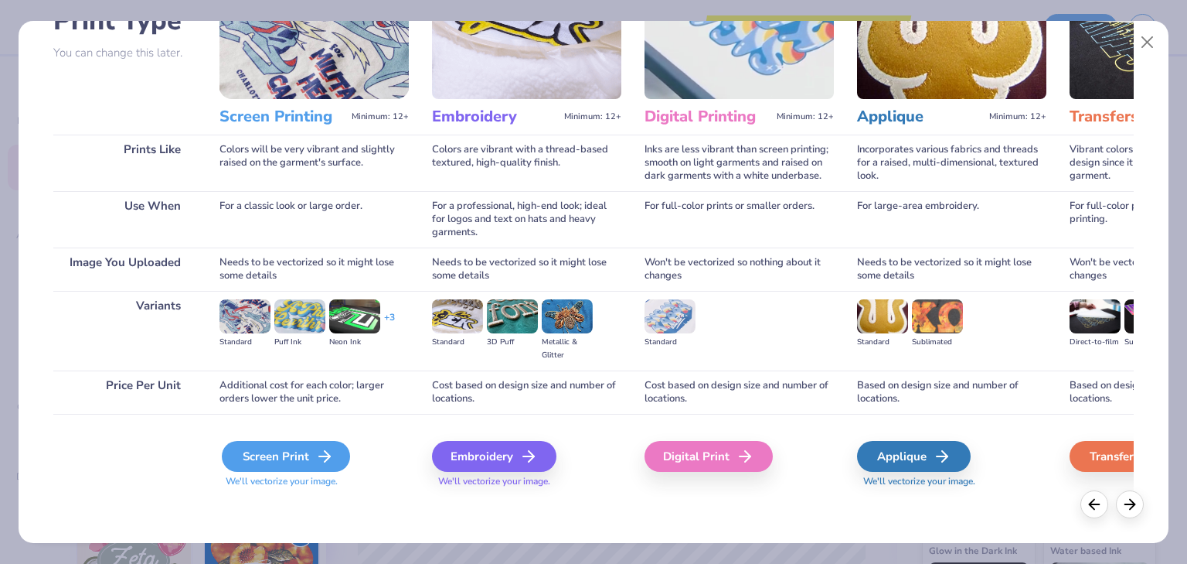
click at [283, 455] on div "Screen Print" at bounding box center [286, 456] width 128 height 31
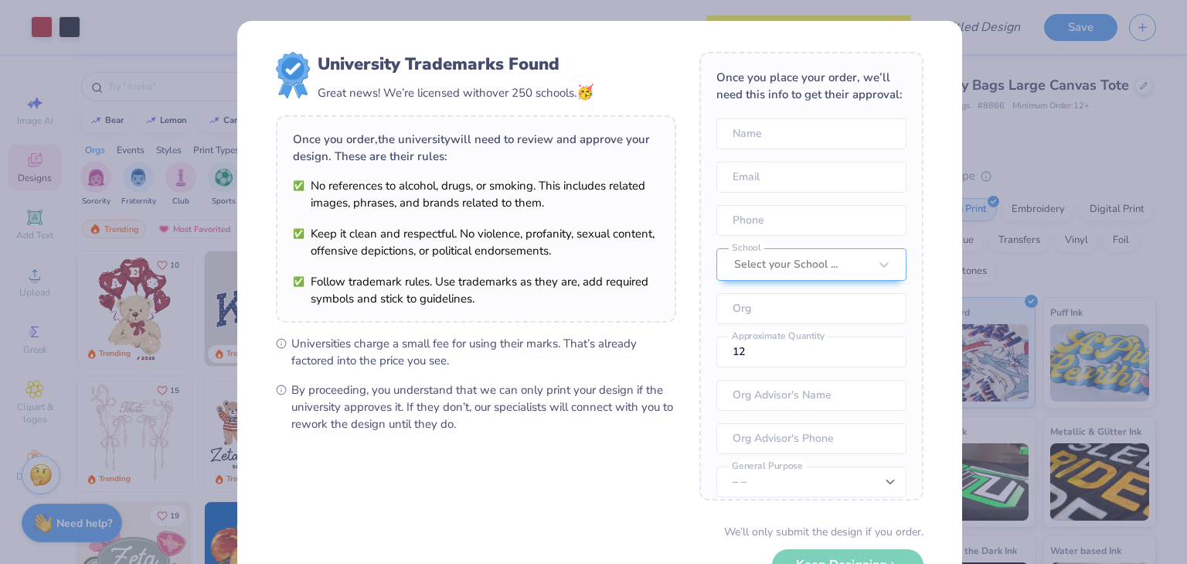
scroll to position [108, 0]
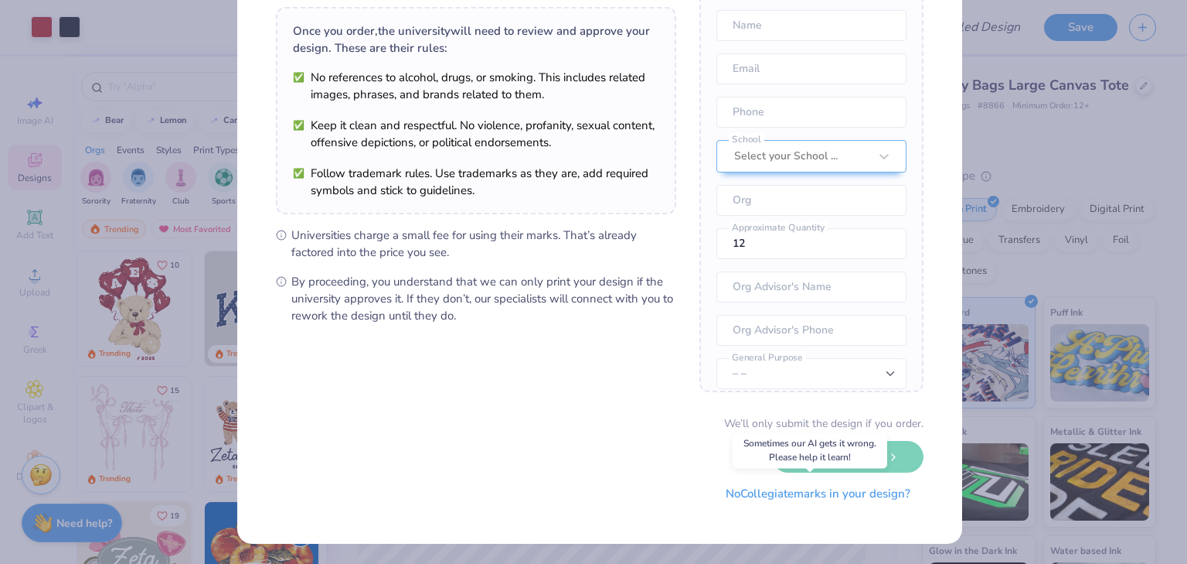
click at [783, 496] on button "No Collegiate marks in your design?" at bounding box center [818, 494] width 211 height 32
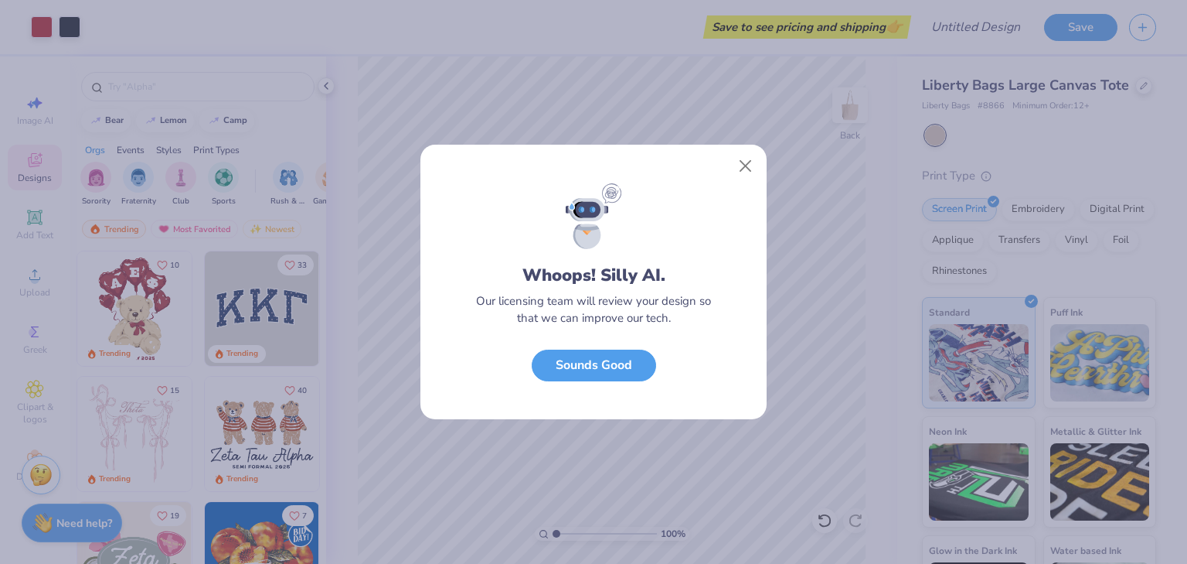
scroll to position [0, 0]
click at [745, 160] on button "Close" at bounding box center [745, 166] width 29 height 29
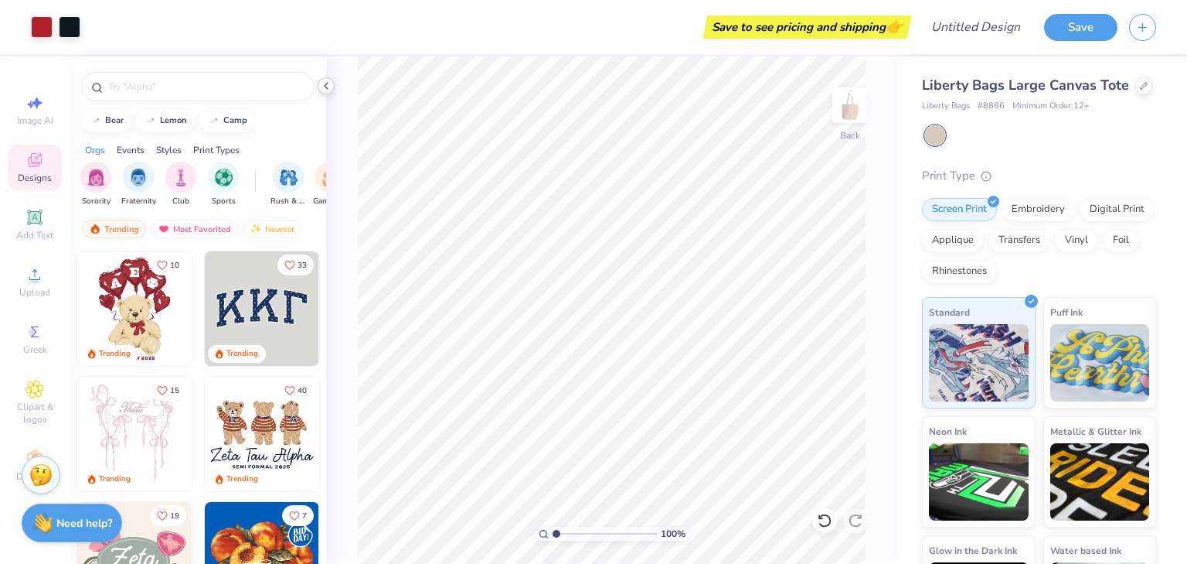
click at [326, 83] on polyline at bounding box center [326, 86] width 3 height 6
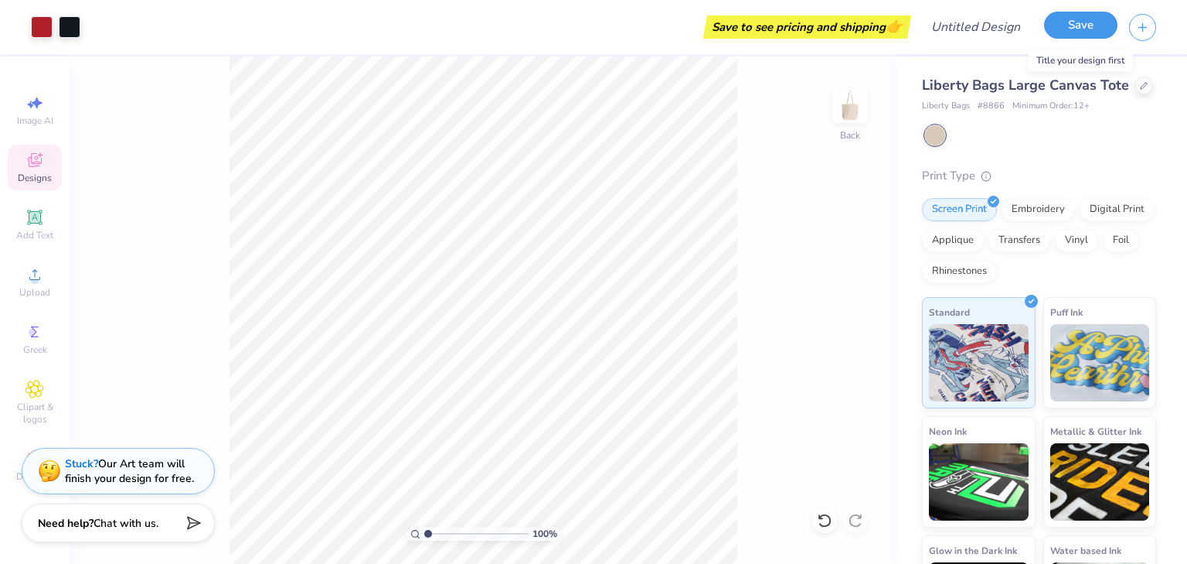
click at [1060, 32] on button "Save" at bounding box center [1080, 25] width 73 height 27
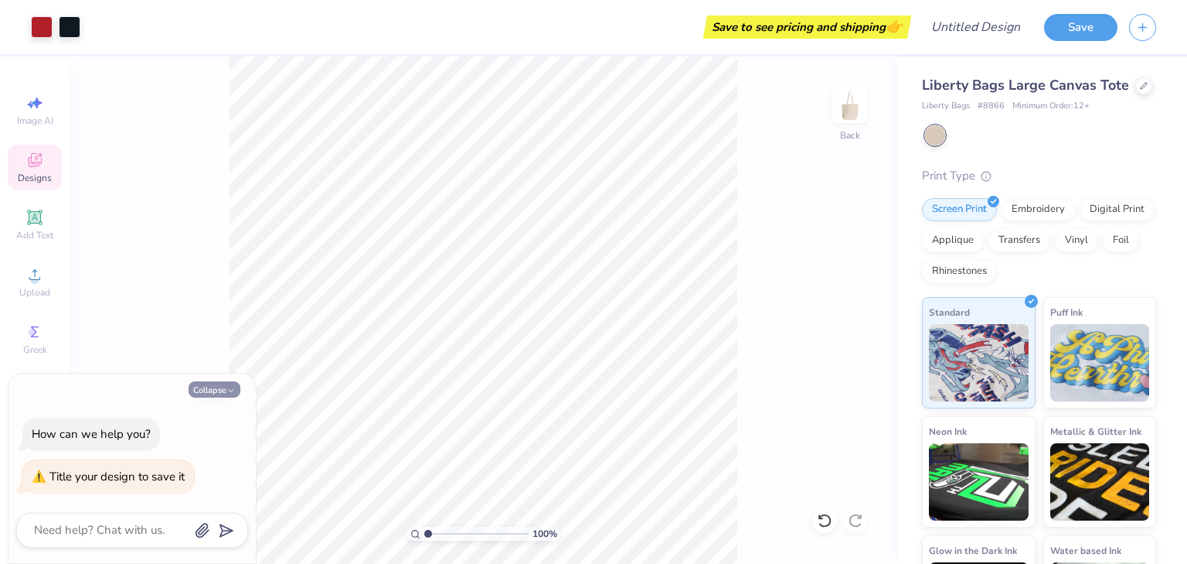
click at [219, 388] on button "Collapse" at bounding box center [215, 389] width 52 height 16
type textarea "x"
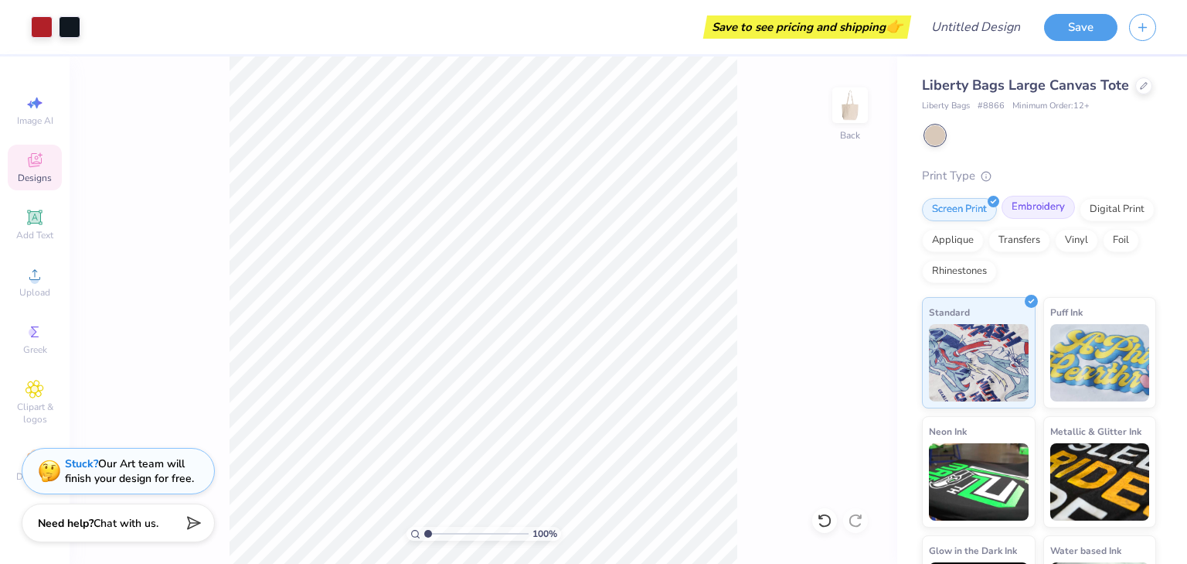
click at [1051, 219] on div "Embroidery" at bounding box center [1038, 207] width 73 height 23
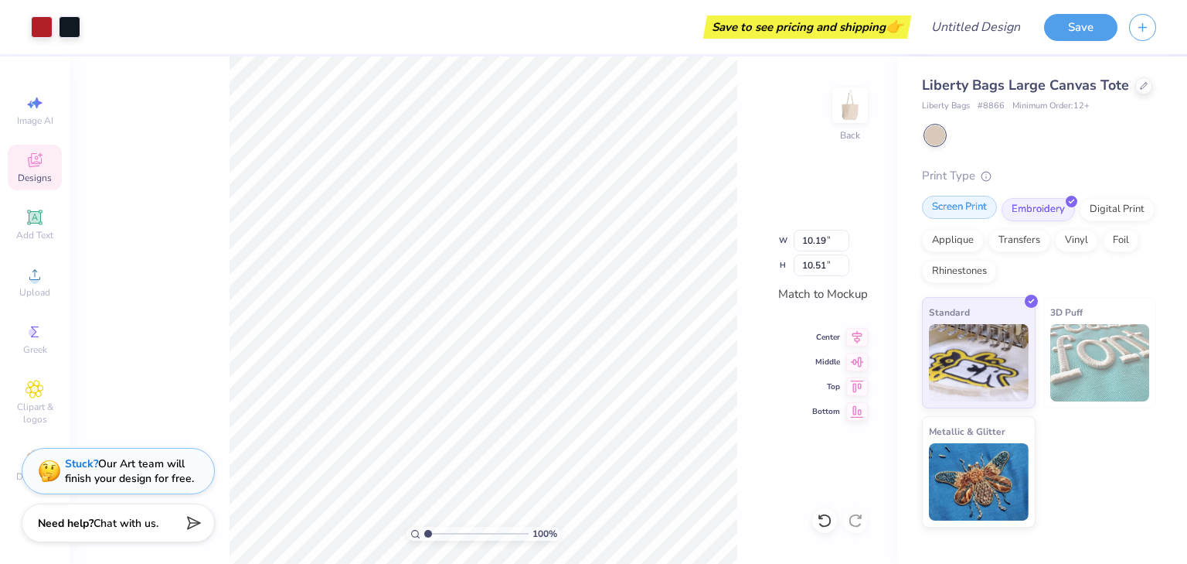
click at [948, 217] on div "Screen Print" at bounding box center [959, 207] width 75 height 23
type input "10.21"
type input "10.53"
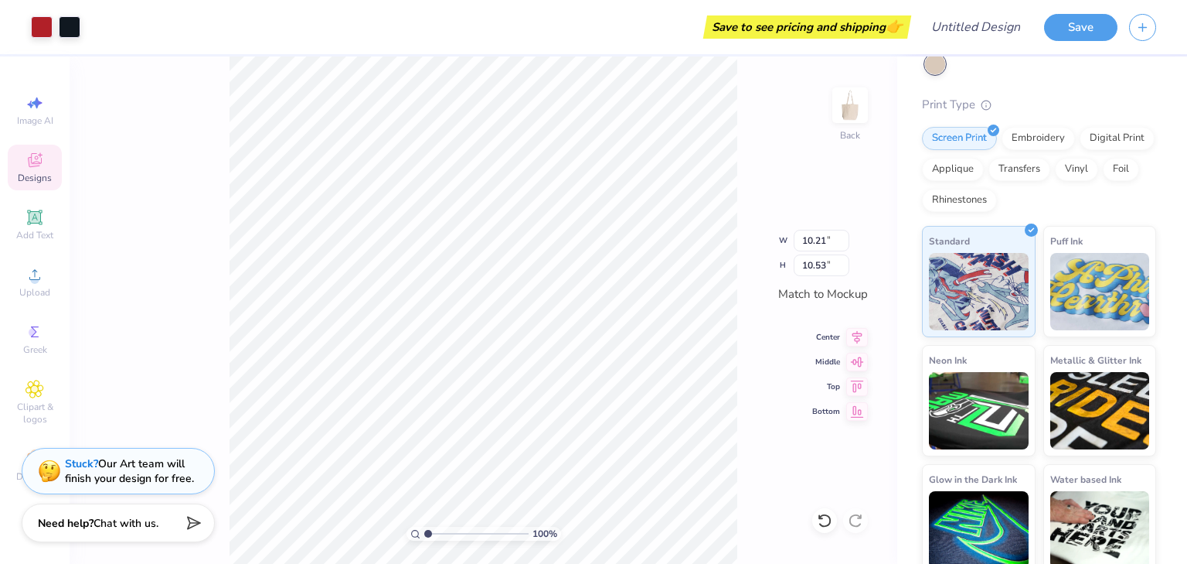
scroll to position [103, 0]
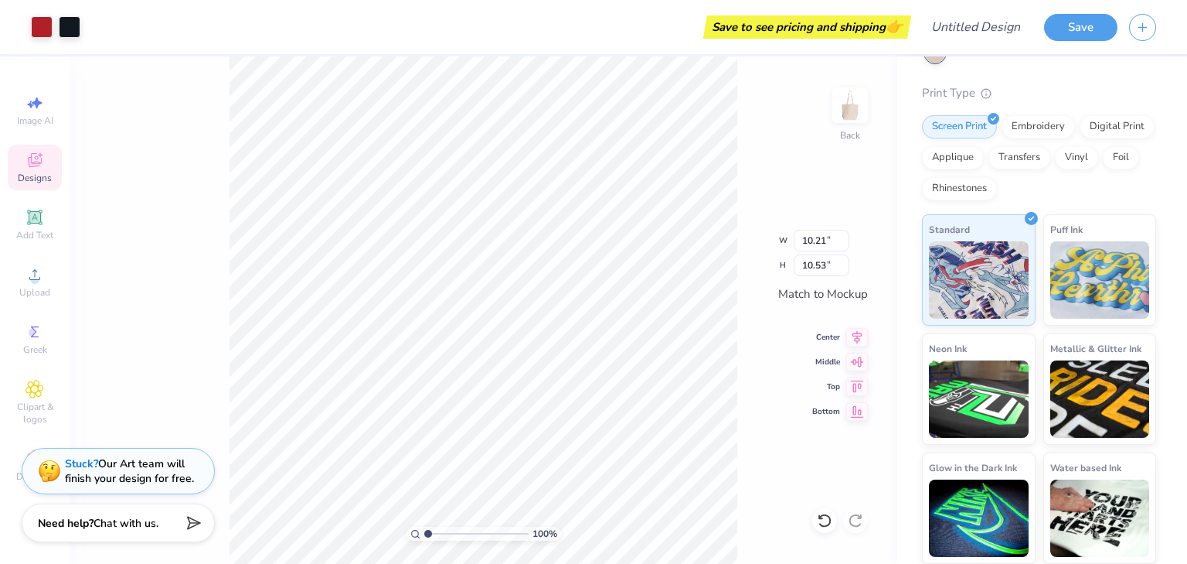
click at [762, 486] on div "100 % Back W 10.21 10.21 " H 10.53 10.53 " Match to Mockup Center Middle Top Bo…" at bounding box center [484, 309] width 828 height 507
type input "11.01"
type input "11.36"
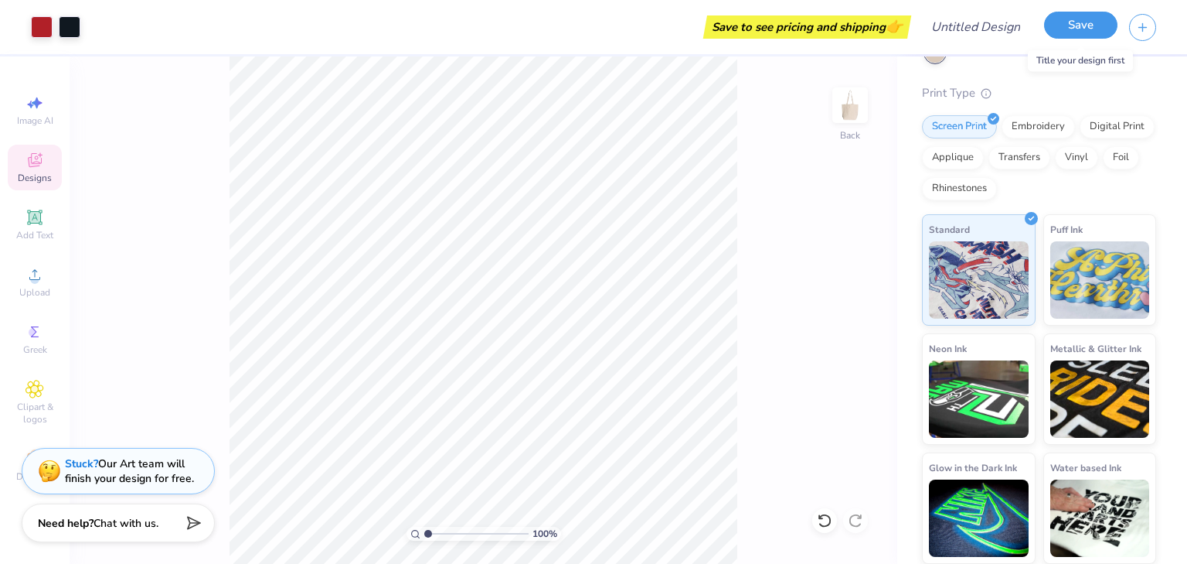
click at [1083, 23] on button "Save" at bounding box center [1080, 25] width 73 height 27
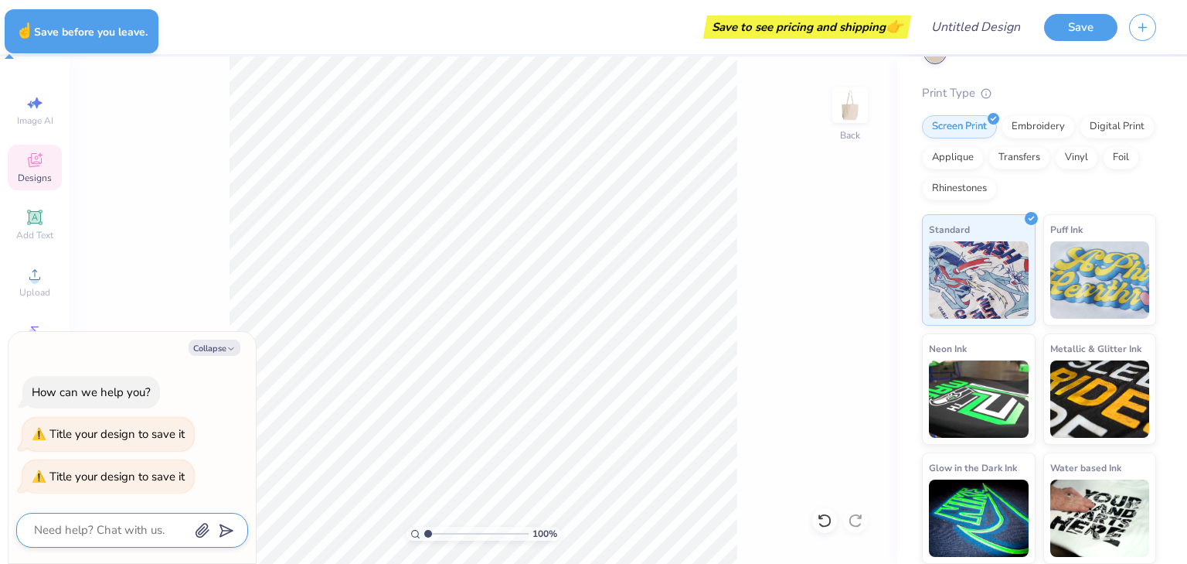
type textarea "x"
